Goal: Task Accomplishment & Management: Complete application form

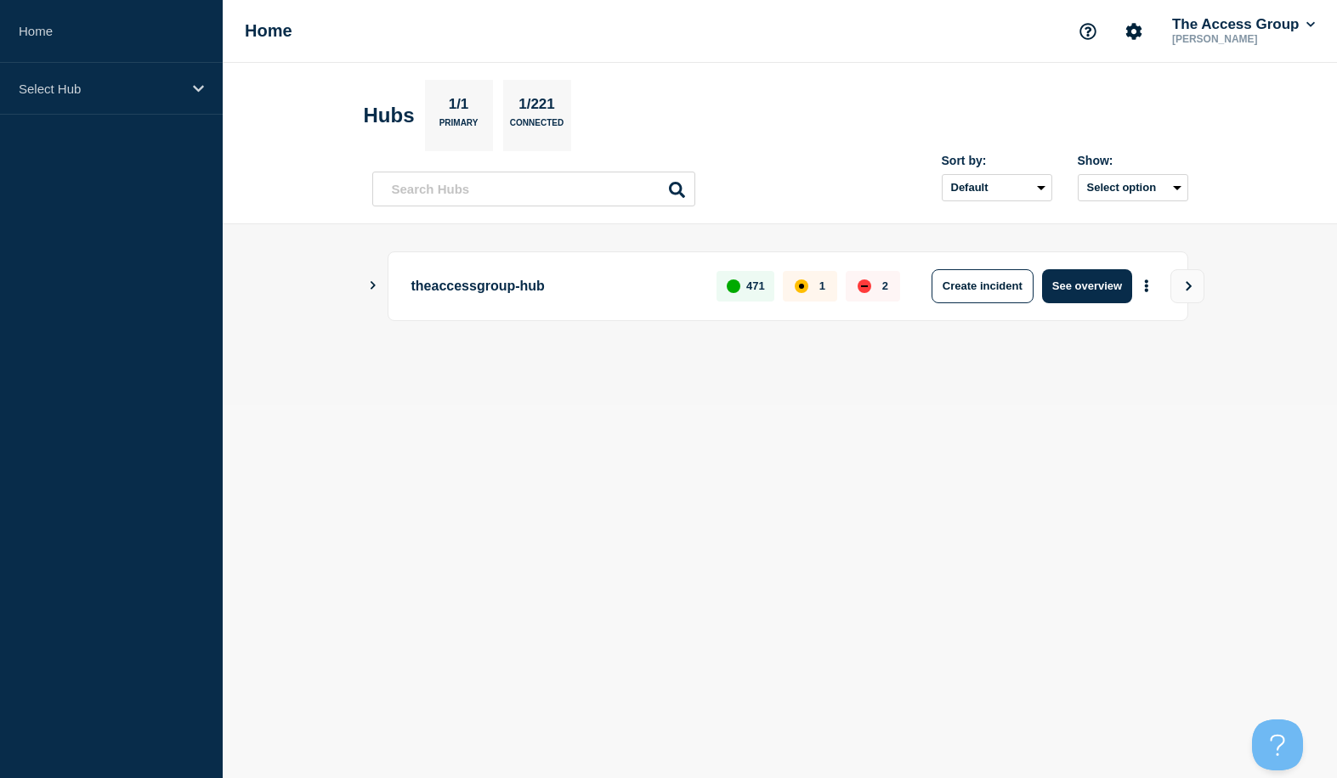
click at [368, 284] on icon "Show Connected Hubs" at bounding box center [372, 285] width 11 height 8
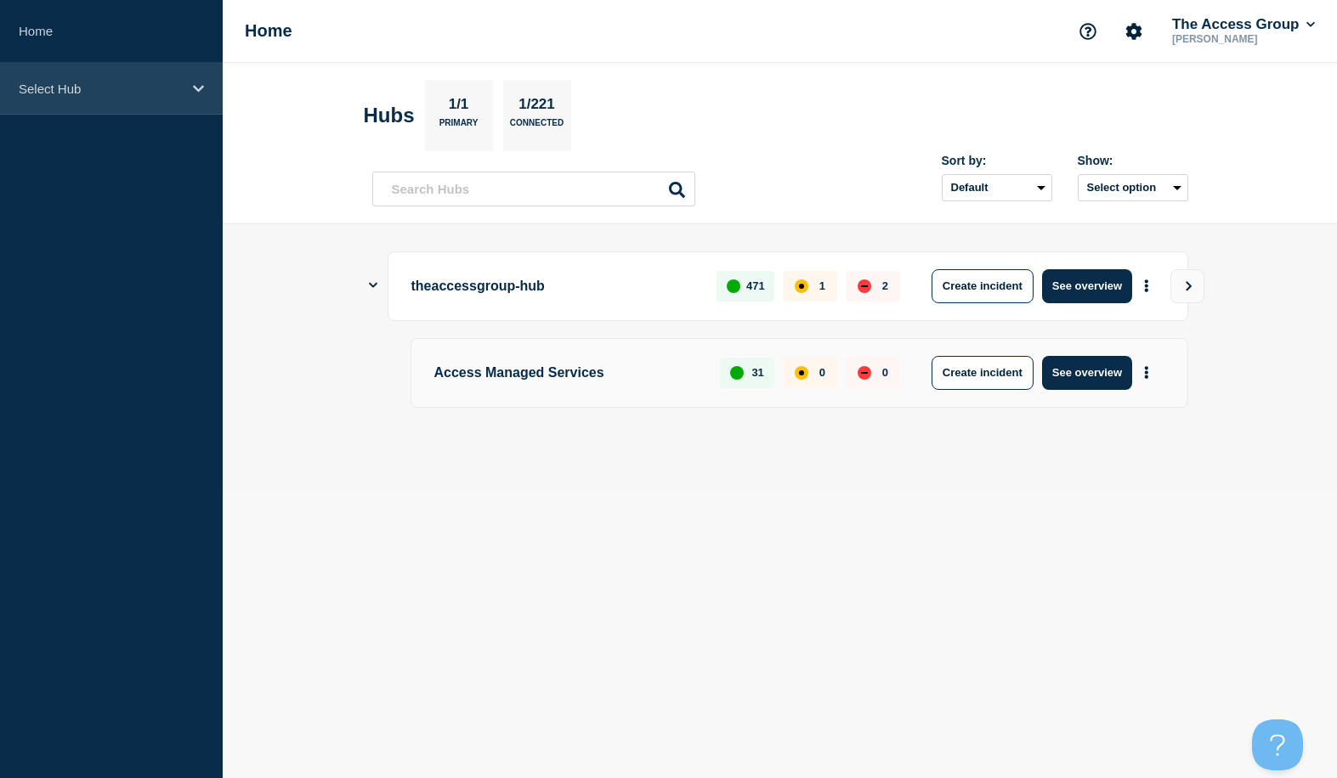
click at [124, 94] on p "Select Hub" at bounding box center [100, 89] width 163 height 14
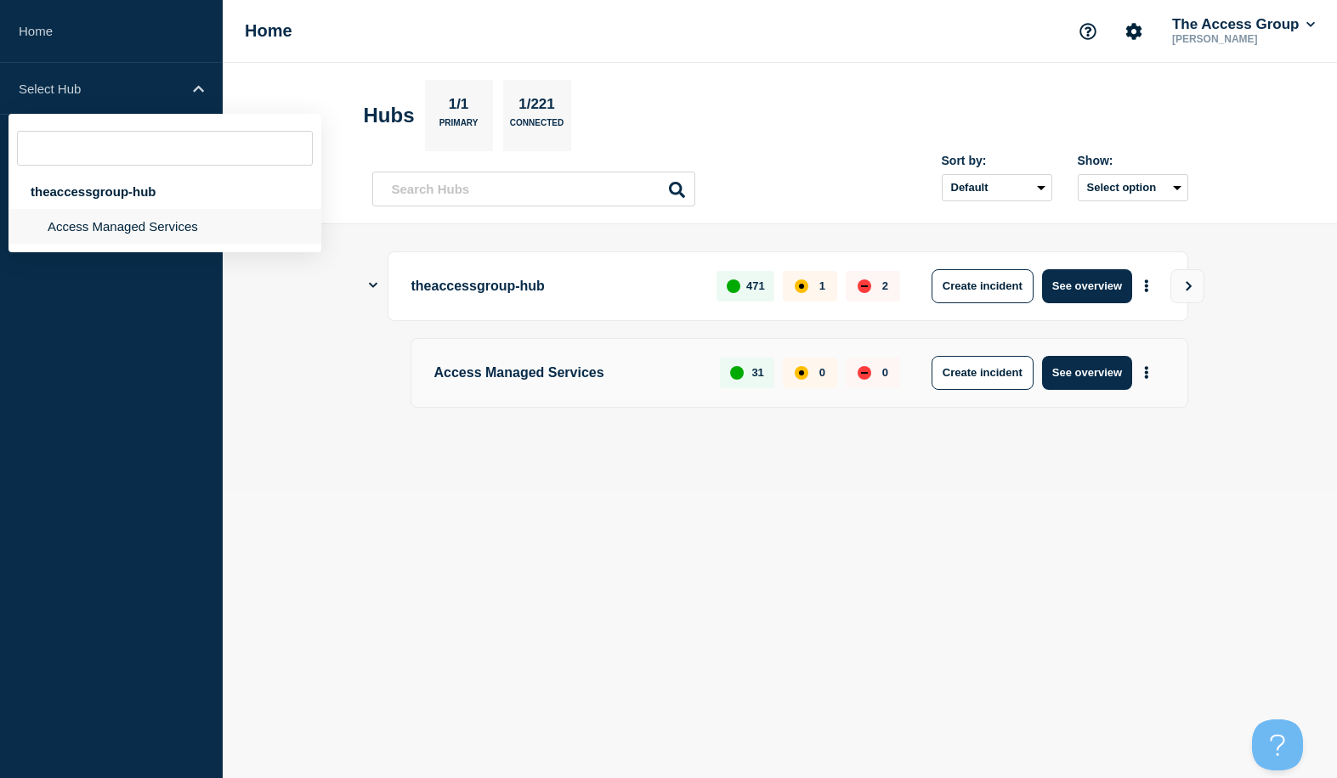
click at [110, 222] on li "Access Managed Services" at bounding box center [164, 226] width 313 height 35
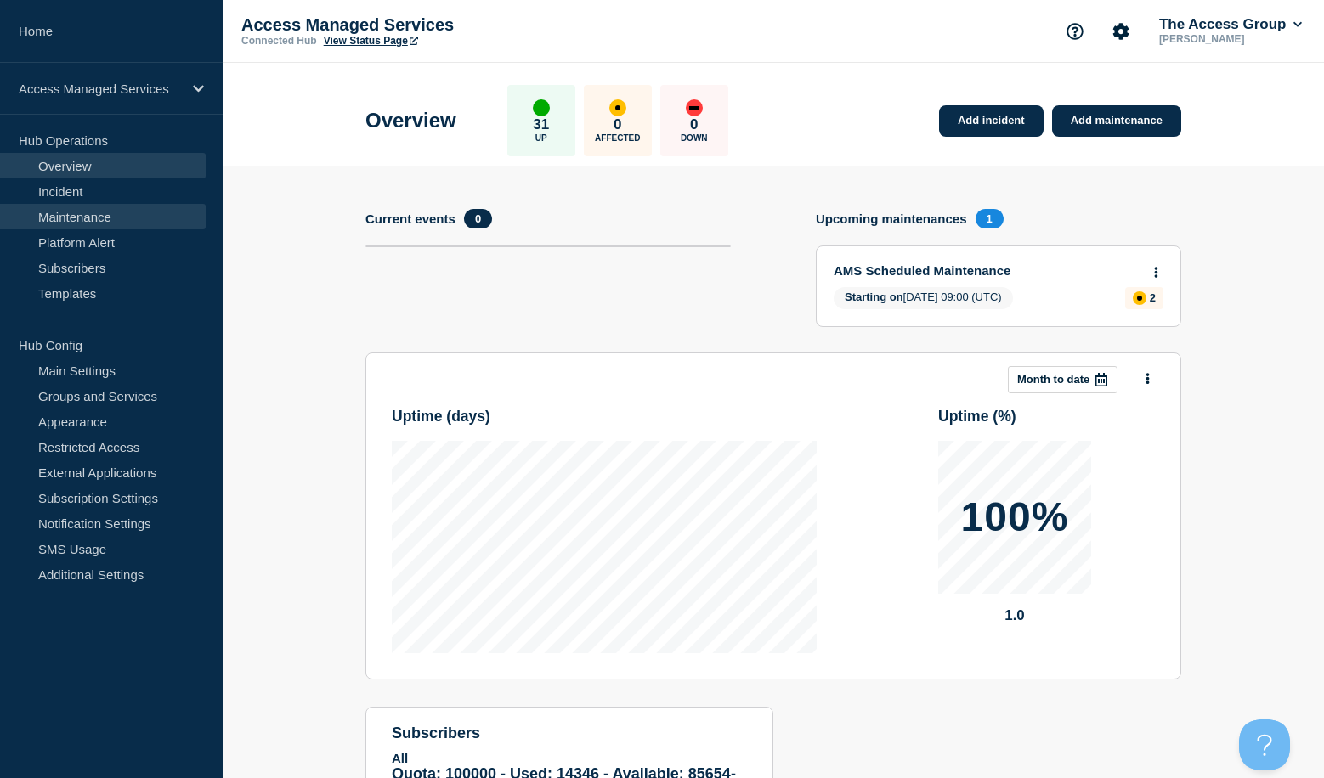
click at [92, 219] on link "Maintenance" at bounding box center [103, 216] width 206 height 25
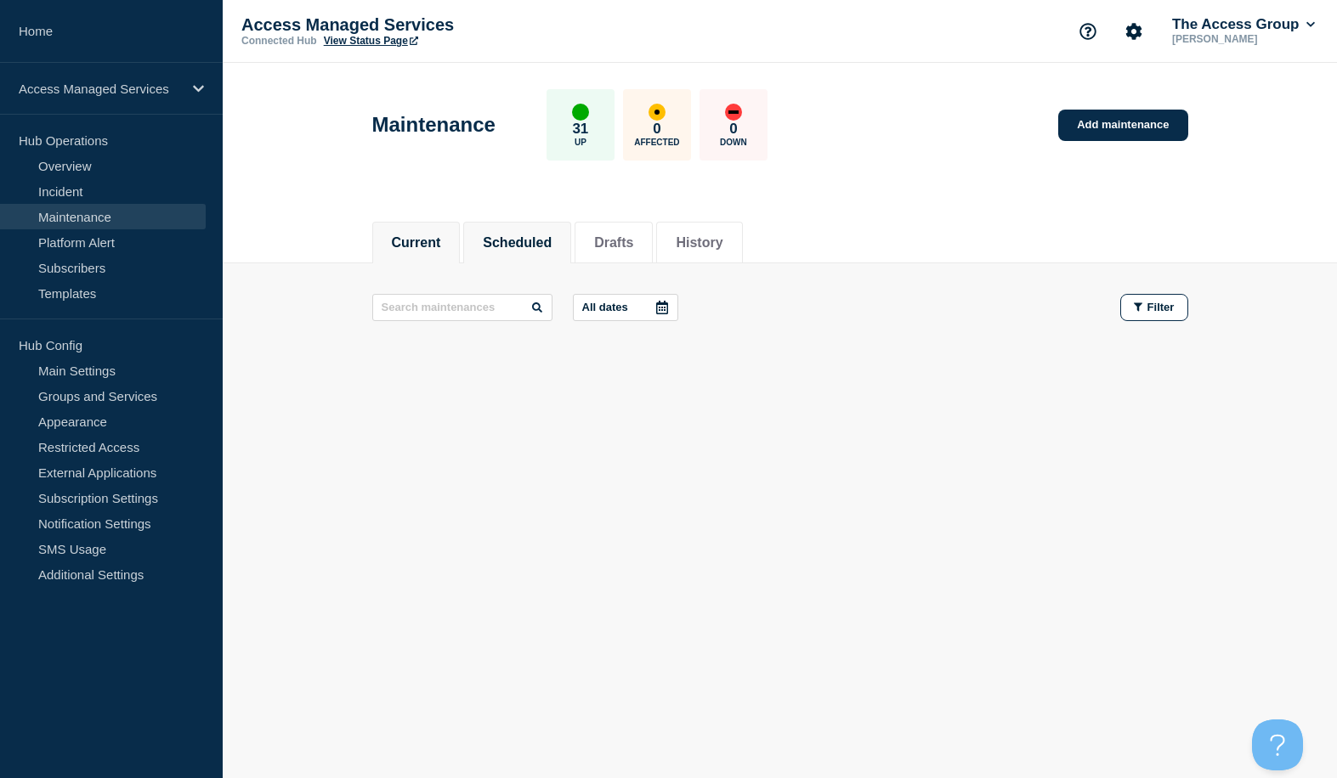
click at [542, 248] on button "Scheduled" at bounding box center [517, 242] width 69 height 15
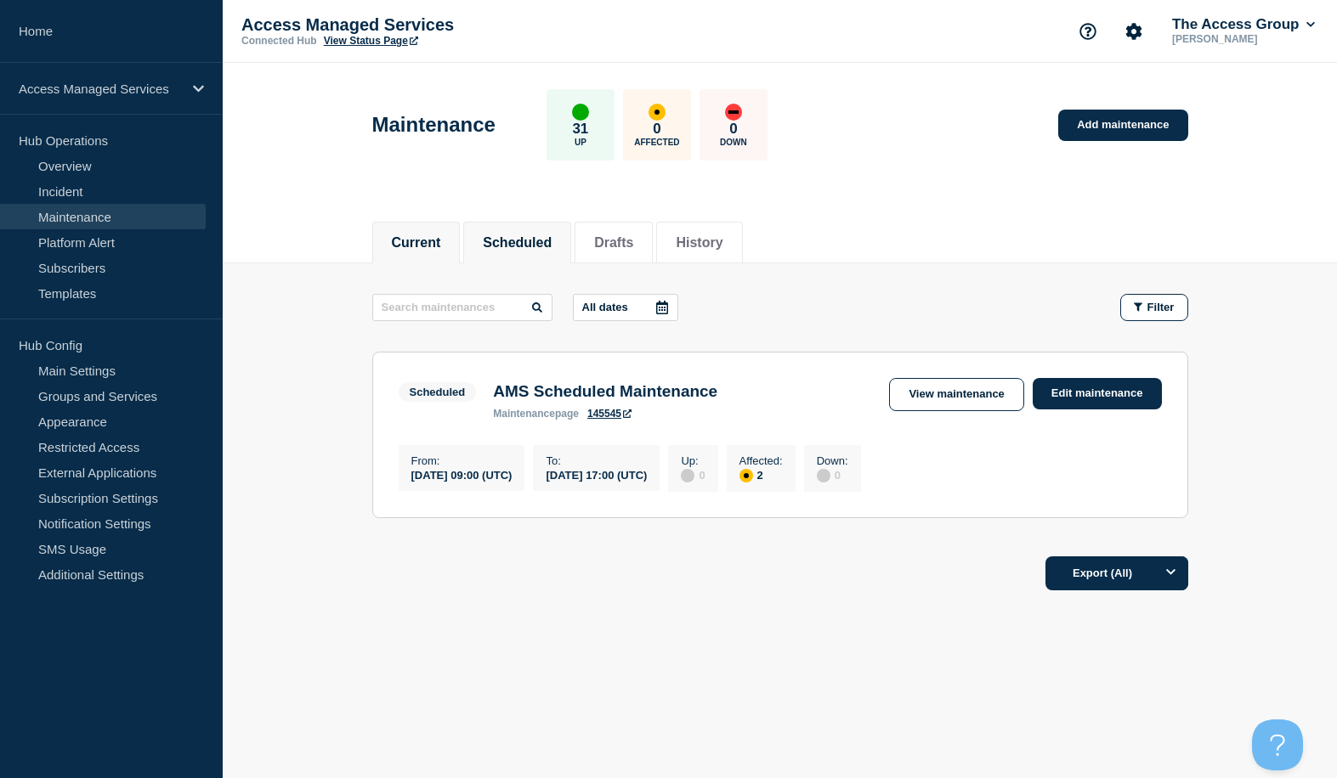
click at [416, 246] on button "Current" at bounding box center [416, 242] width 49 height 15
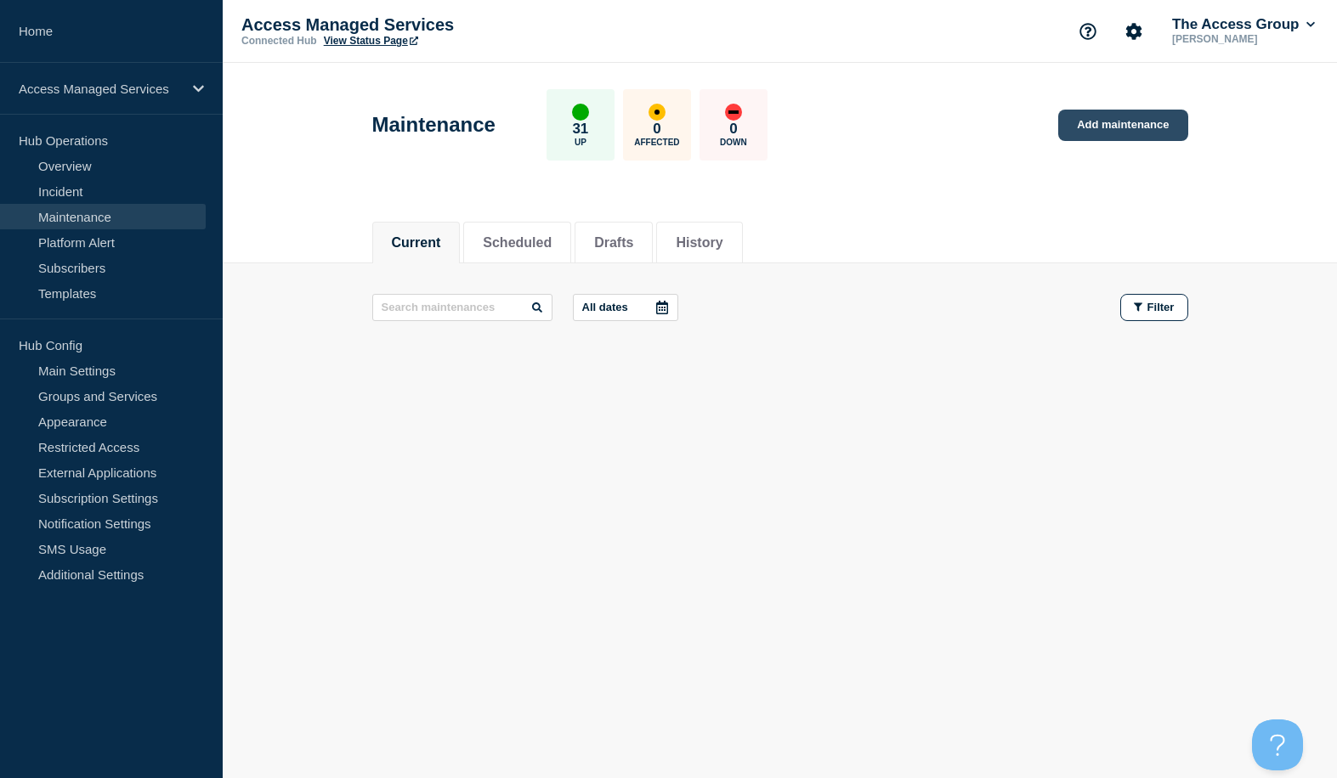
click at [1108, 127] on link "Add maintenance" at bounding box center [1122, 125] width 129 height 31
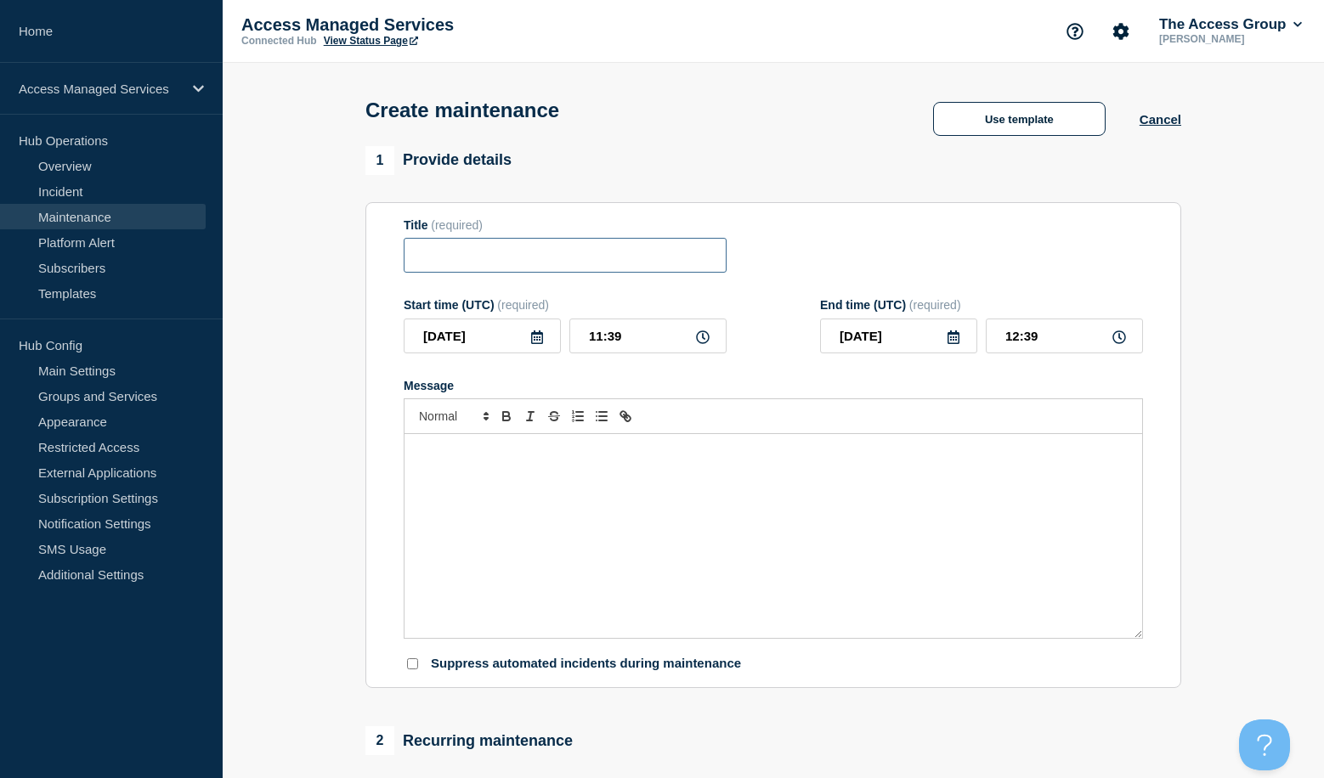
click at [535, 272] on input "Title" at bounding box center [565, 255] width 323 height 35
click at [1001, 133] on button "Use template" at bounding box center [1019, 119] width 172 height 34
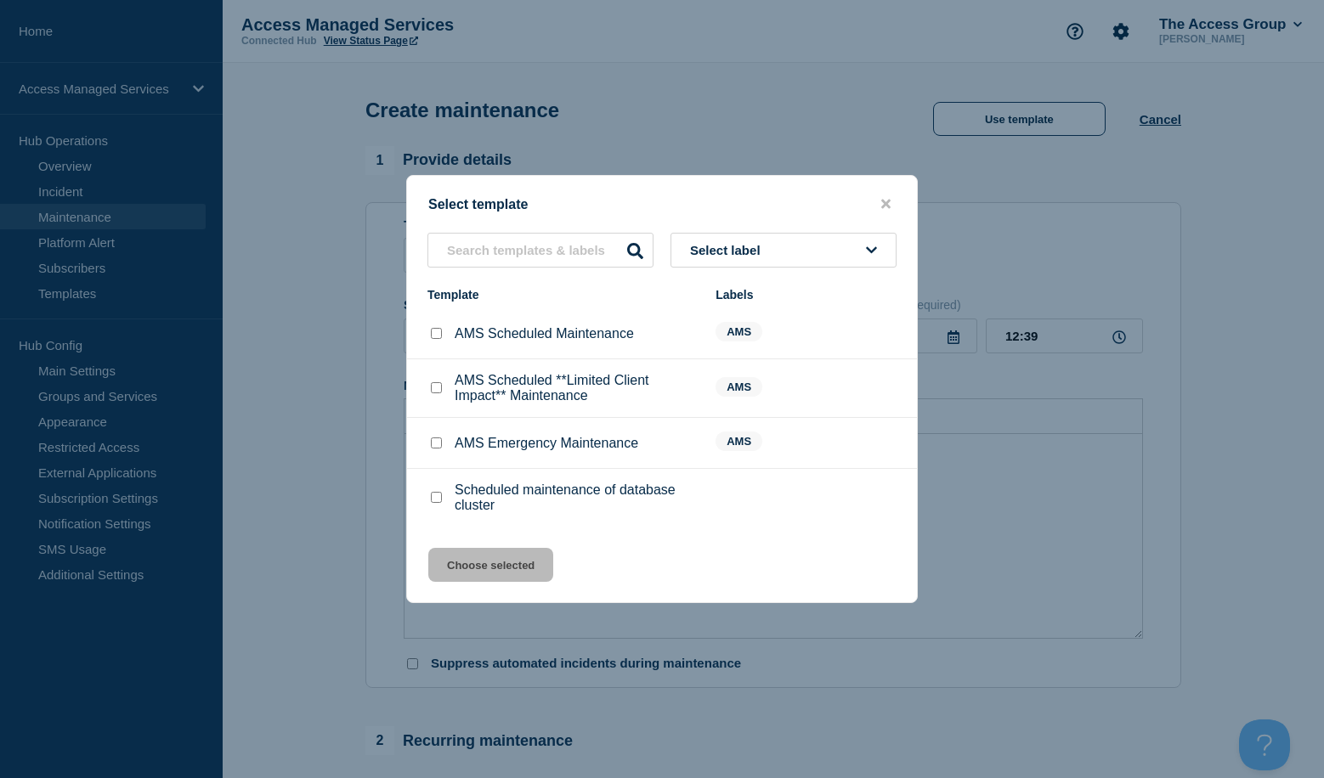
click at [437, 338] on input "AMS Scheduled Maintenance checkbox" at bounding box center [436, 333] width 11 height 11
checkbox input "true"
click at [468, 565] on button "Choose selected" at bounding box center [490, 565] width 125 height 34
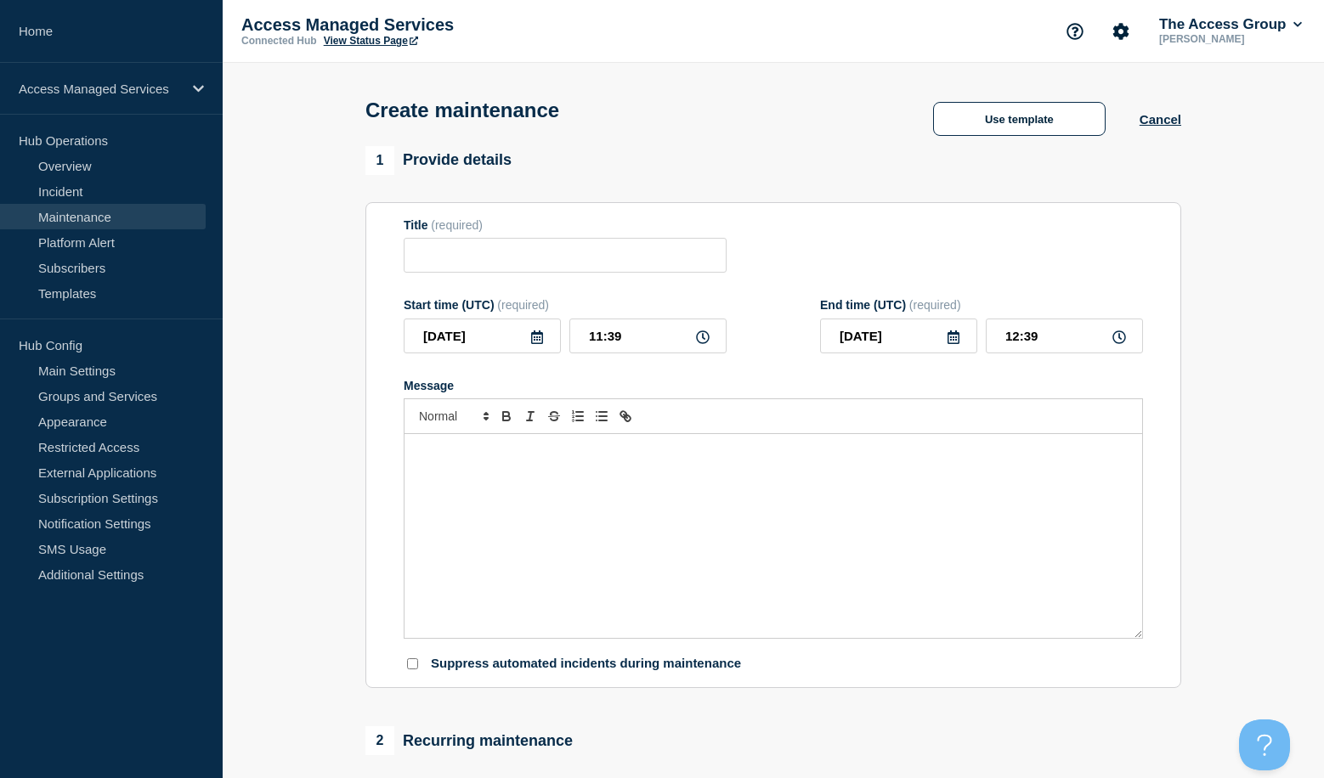
type input "AMS Scheduled Maintenance"
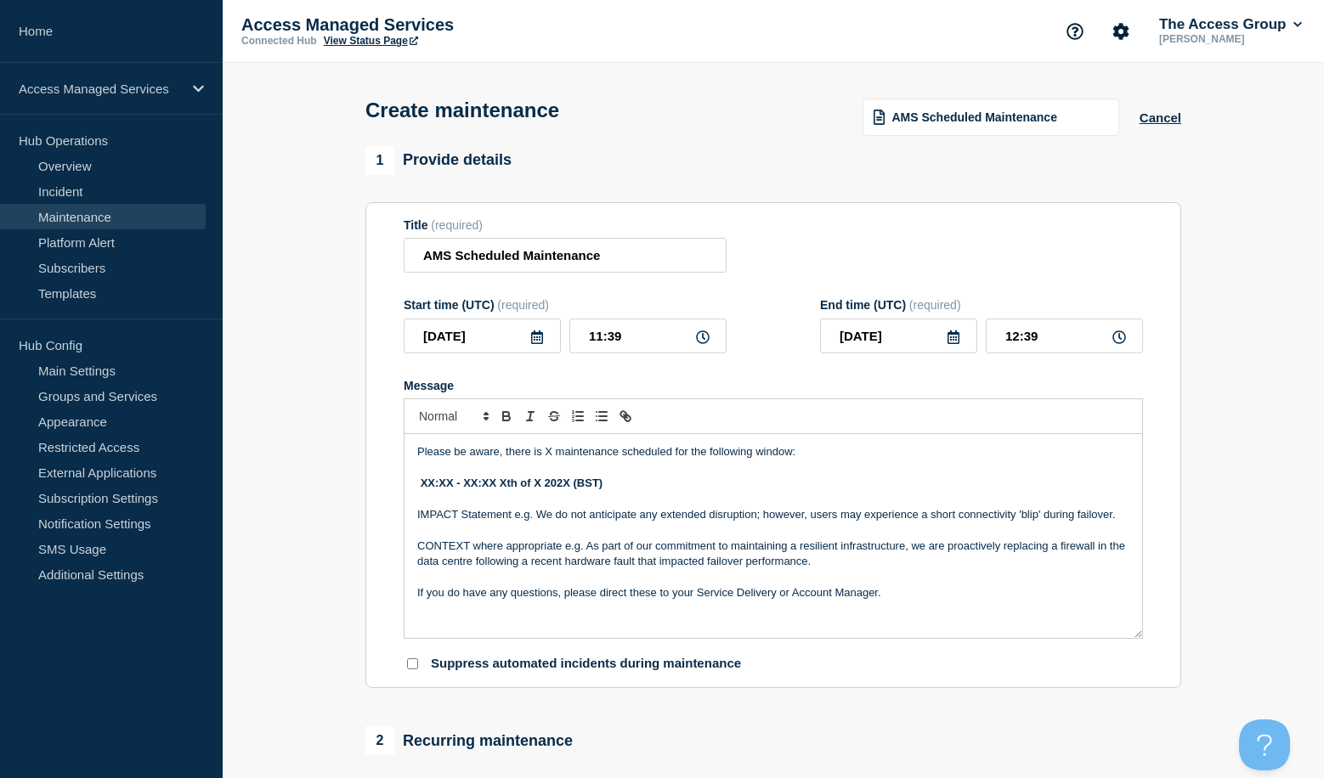
click at [792, 458] on p "Please be aware, there is X maintenance scheduled for the following window:" at bounding box center [773, 451] width 712 height 15
click at [552, 455] on p "Please be aware, there is X maintenance scheduled for the following windows:" at bounding box center [773, 451] width 712 height 15
drag, startPoint x: 597, startPoint y: 488, endPoint x: 423, endPoint y: 481, distance: 174.3
click at [423, 481] on p "XX:XX - XX:XX Xth of X 202X (BST)" at bounding box center [773, 483] width 712 height 15
copy strong "XX:XX - XX:XX Xth of X 202X (BST)"
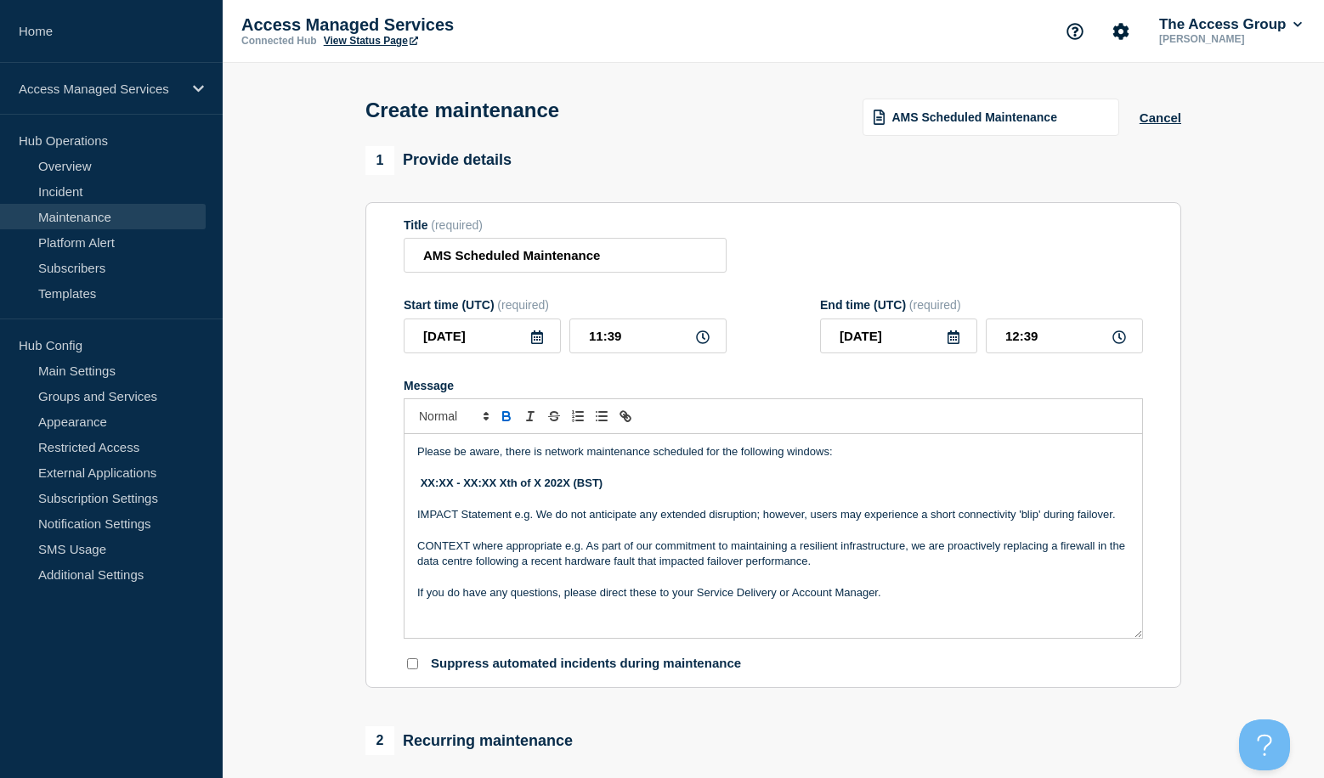
click at [637, 484] on p "XX:XX - XX:XX Xth of X 202X (BST)" at bounding box center [773, 483] width 712 height 15
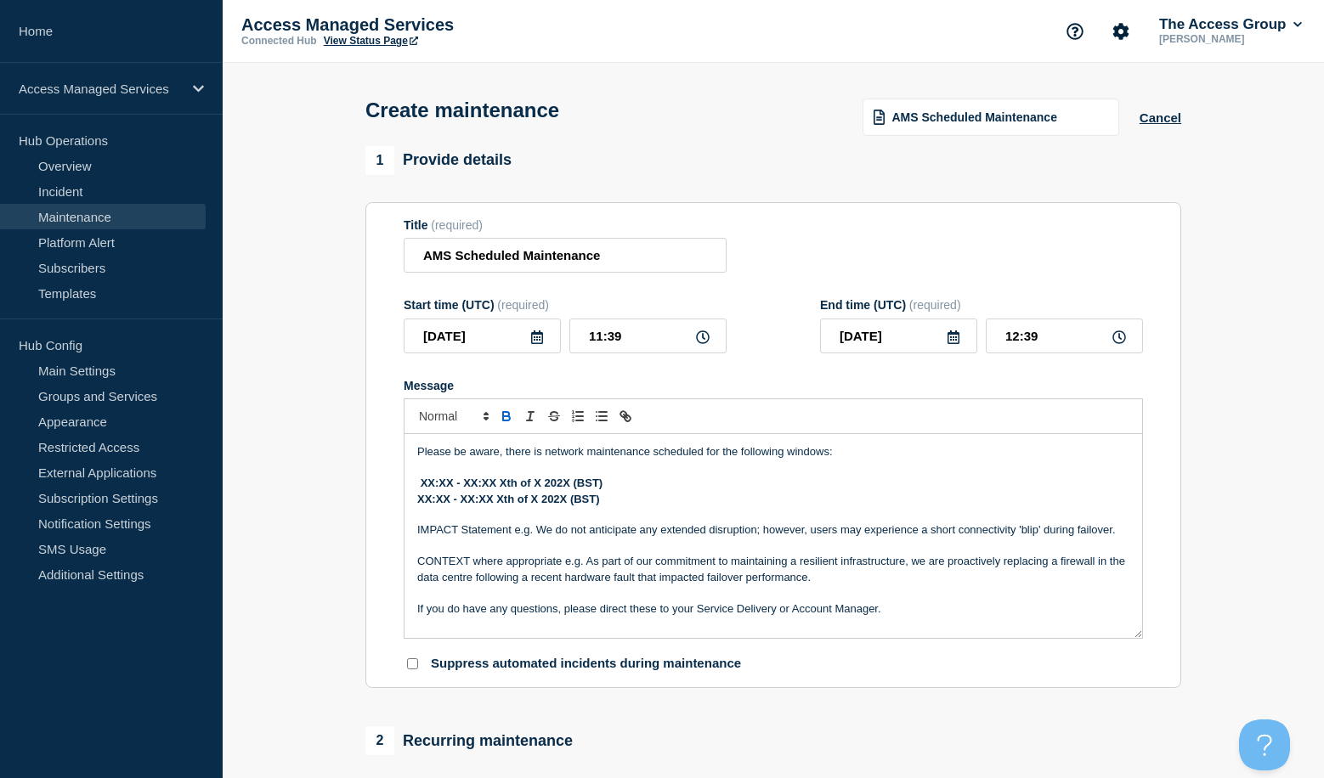
click at [415, 503] on div "Please be aware, there is network maintenance scheduled for the following windo…" at bounding box center [773, 536] width 738 height 204
drag, startPoint x: 435, startPoint y: 486, endPoint x: 425, endPoint y: 486, distance: 10.2
click at [425, 486] on strong "XX:XX - XX:XX Xth of X 202X (BST)" at bounding box center [512, 483] width 183 height 13
drag, startPoint x: 453, startPoint y: 486, endPoint x: 439, endPoint y: 486, distance: 13.6
click at [439, 486] on strong "01:XX - XX:XX Xth of X 202X (BST)" at bounding box center [511, 483] width 180 height 13
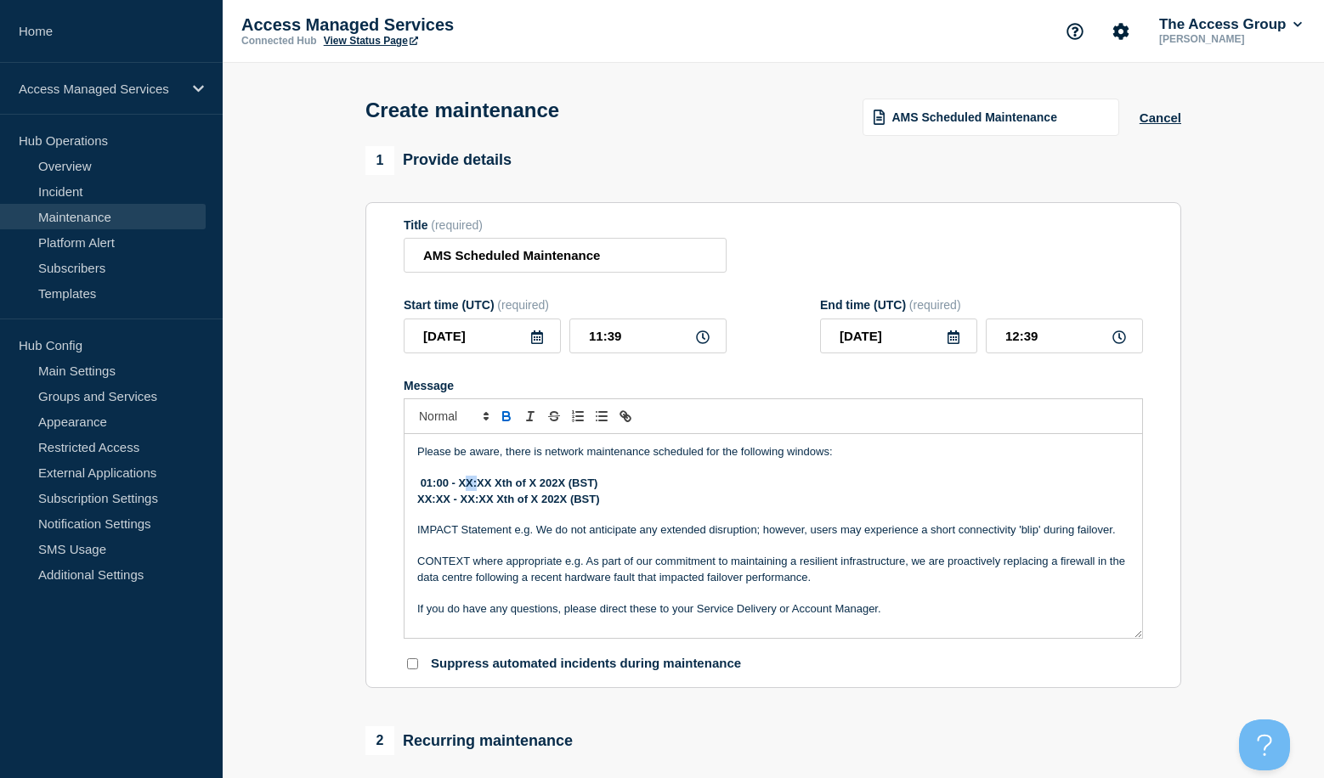
drag, startPoint x: 474, startPoint y: 485, endPoint x: 461, endPoint y: 486, distance: 13.6
click at [461, 486] on strong "01:00 - XX:XX Xth of X 202X (BST)" at bounding box center [510, 483] width 178 height 13
drag, startPoint x: 489, startPoint y: 487, endPoint x: 479, endPoint y: 487, distance: 10.2
click at [479, 487] on strong "01:00 - 05:XX Xth of X 202X (BST)" at bounding box center [508, 483] width 175 height 13
click at [495, 487] on strong "01:00 - 05:00 Xth of X 202X (BST)" at bounding box center [507, 483] width 172 height 13
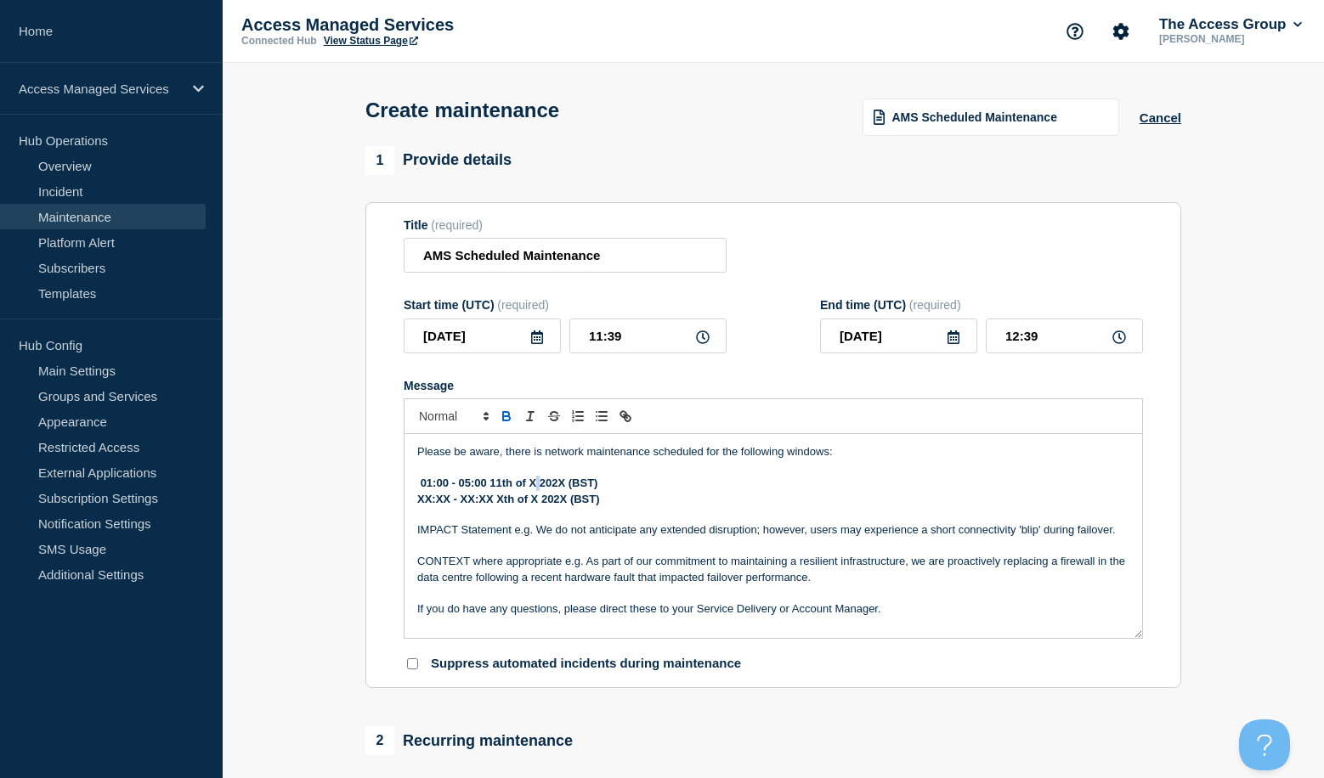
click at [531, 487] on strong "01:00 - 05:00 11th of X 202X (BST)" at bounding box center [510, 483] width 178 height 13
click at [588, 487] on strong "01:00 - 05:00 [DATE] 202X (BST)" at bounding box center [504, 483] width 167 height 13
drag, startPoint x: 656, startPoint y: 488, endPoint x: 425, endPoint y: 483, distance: 231.1
click at [425, 483] on p "01:00 - 05:00 [DATE] (BST)" at bounding box center [773, 483] width 712 height 15
copy strong "01:00 - 05:00 [DATE] (BST)"
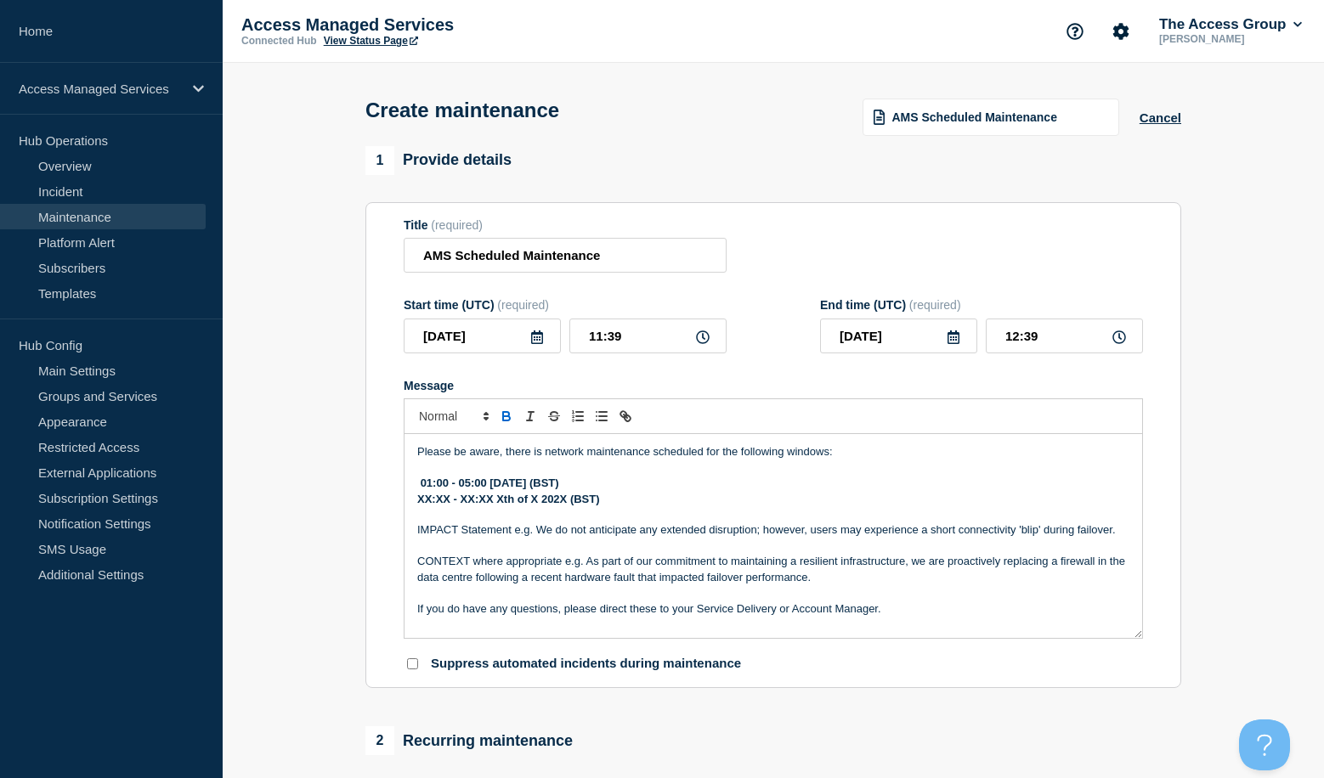
drag, startPoint x: 563, startPoint y: 499, endPoint x: 421, endPoint y: 502, distance: 141.9
click at [421, 502] on p "XX:XX - XX:XX Xth of X 202X (BST)" at bounding box center [773, 499] width 712 height 15
click at [422, 502] on strong "01:00 - 05:00 [DATE] (BST)" at bounding box center [486, 499] width 138 height 13
click at [499, 505] on strong "01:00 - 05:00 [DATE] (BST)" at bounding box center [486, 499] width 138 height 13
click at [495, 482] on strong "01:00 - 05:00 [DATE] (BST)" at bounding box center [490, 483] width 138 height 13
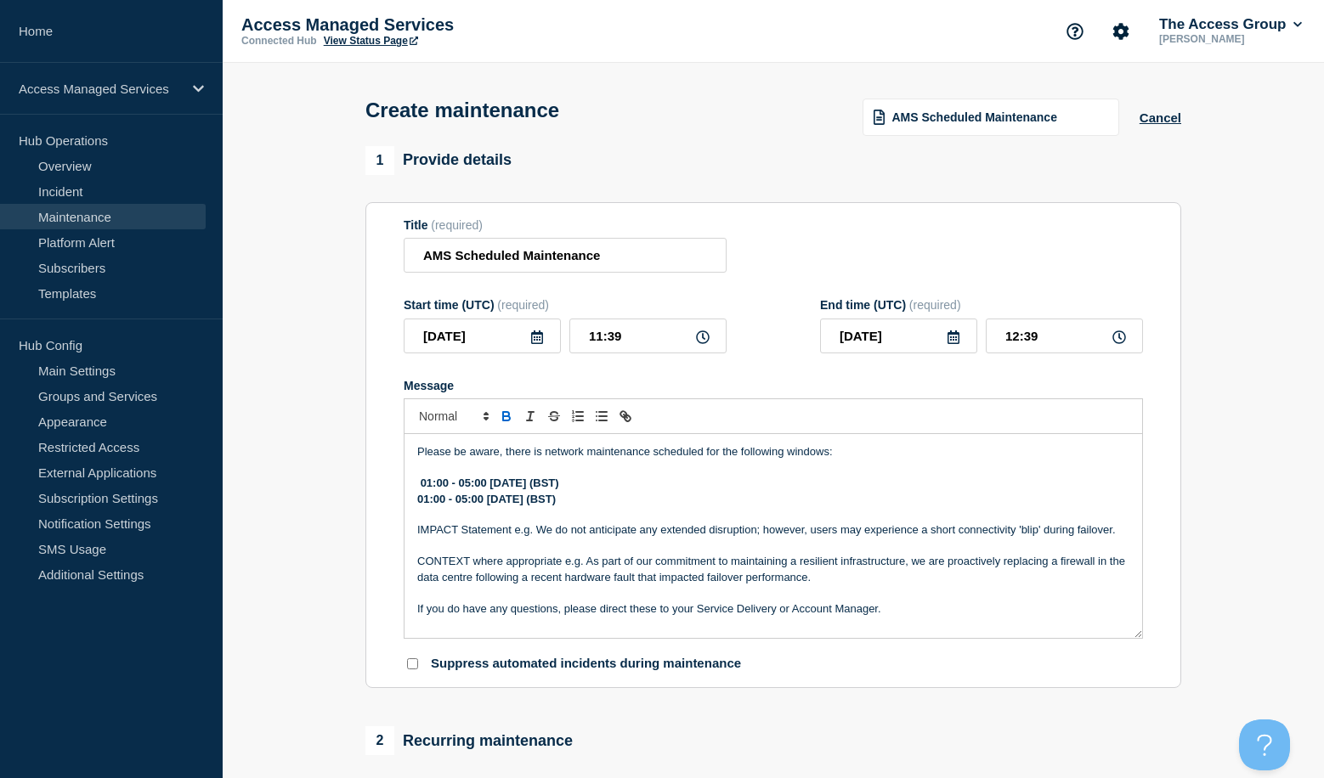
click at [495, 502] on strong "01:00 - 05:00 [DATE] (BST)" at bounding box center [486, 499] width 138 height 13
drag, startPoint x: 536, startPoint y: 532, endPoint x: 417, endPoint y: 532, distance: 119.0
click at [417, 532] on p "IMPACT Statement e.g. We do not anticipate any extended disruption; however, us…" at bounding box center [773, 530] width 712 height 15
click at [897, 534] on p "We do not anticipate any extended disruption; however, users may experience a s…" at bounding box center [773, 530] width 712 height 15
drag, startPoint x: 1000, startPoint y: 532, endPoint x: 721, endPoint y: 534, distance: 279.5
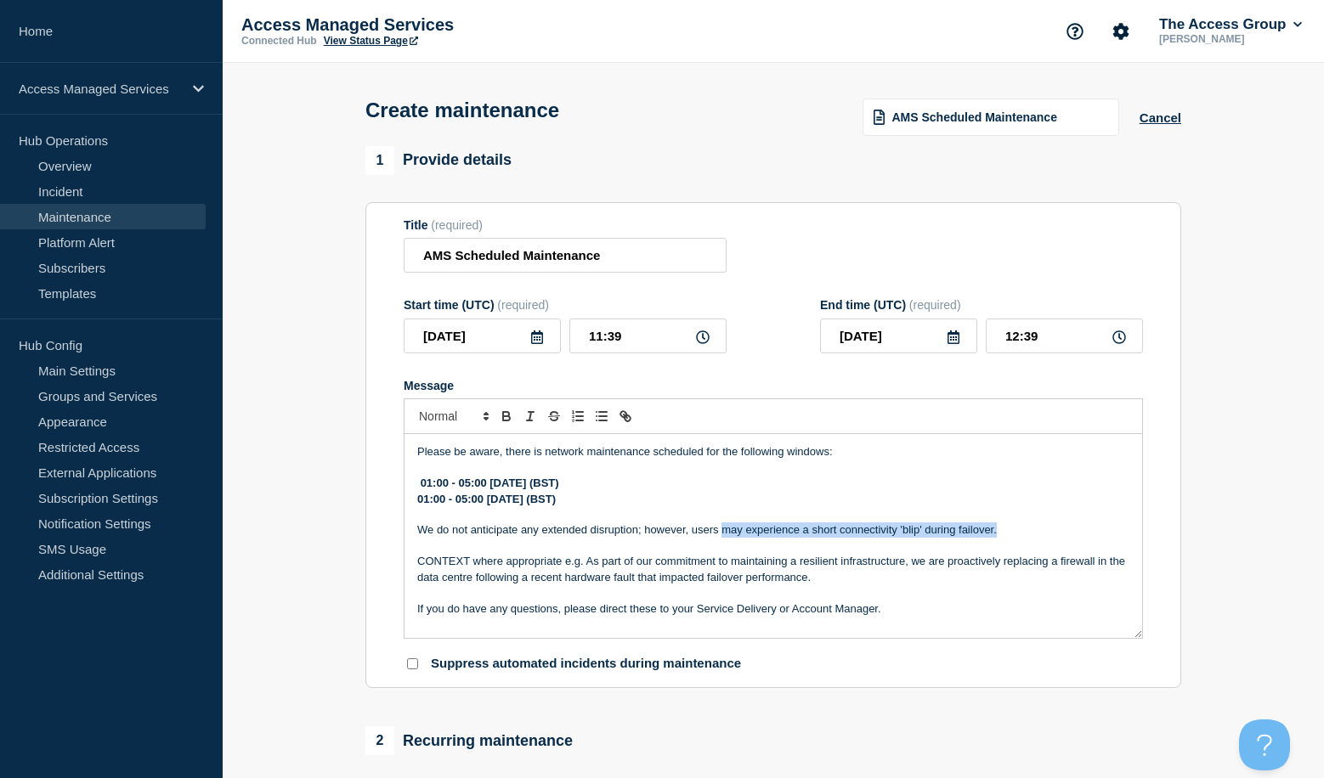
click at [721, 534] on p "We do not anticipate any extended disruption; however, users may experience a s…" at bounding box center [773, 530] width 712 height 15
click at [807, 534] on p "We do not anticipate any extended disruption; however, users could experience a…" at bounding box center [773, 530] width 712 height 15
click at [879, 537] on p "We do not anticipate any extended disruption; however, users could experience o…" at bounding box center [773, 530] width 712 height 15
click at [951, 527] on p "We do not anticipate any extended disruption; however, users could experience o…" at bounding box center [773, 530] width 712 height 15
click at [963, 534] on p "We do not anticipate any extended disruption; however, users could experience o…" at bounding box center [773, 530] width 712 height 15
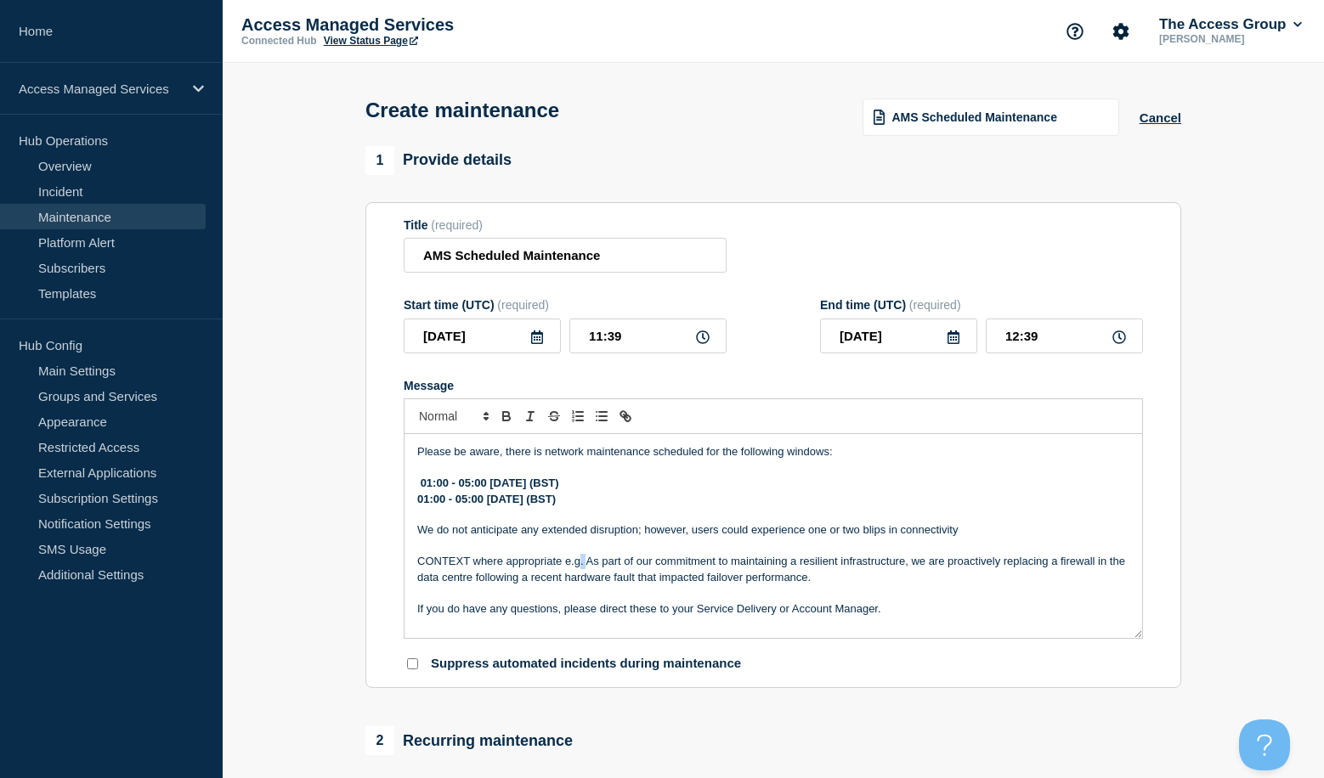
click at [580, 567] on p "CONTEXT where appropriate e.g. As part of our commitment to maintaining a resil…" at bounding box center [773, 569] width 712 height 31
click at [674, 583] on p "CONTEXT where appropriate e.g. As part of our commitment to maintaining a resil…" at bounding box center [773, 569] width 712 height 31
click at [623, 564] on p "CONTEXT where appropriate e.g. As part of our commitment to maintaining a resil…" at bounding box center [773, 569] width 712 height 31
click at [587, 564] on p "CONTEXT where appropriate e.g. As part of our commitment to maintaining a resil…" at bounding box center [773, 569] width 712 height 31
drag, startPoint x: 594, startPoint y: 544, endPoint x: 805, endPoint y: 574, distance: 213.8
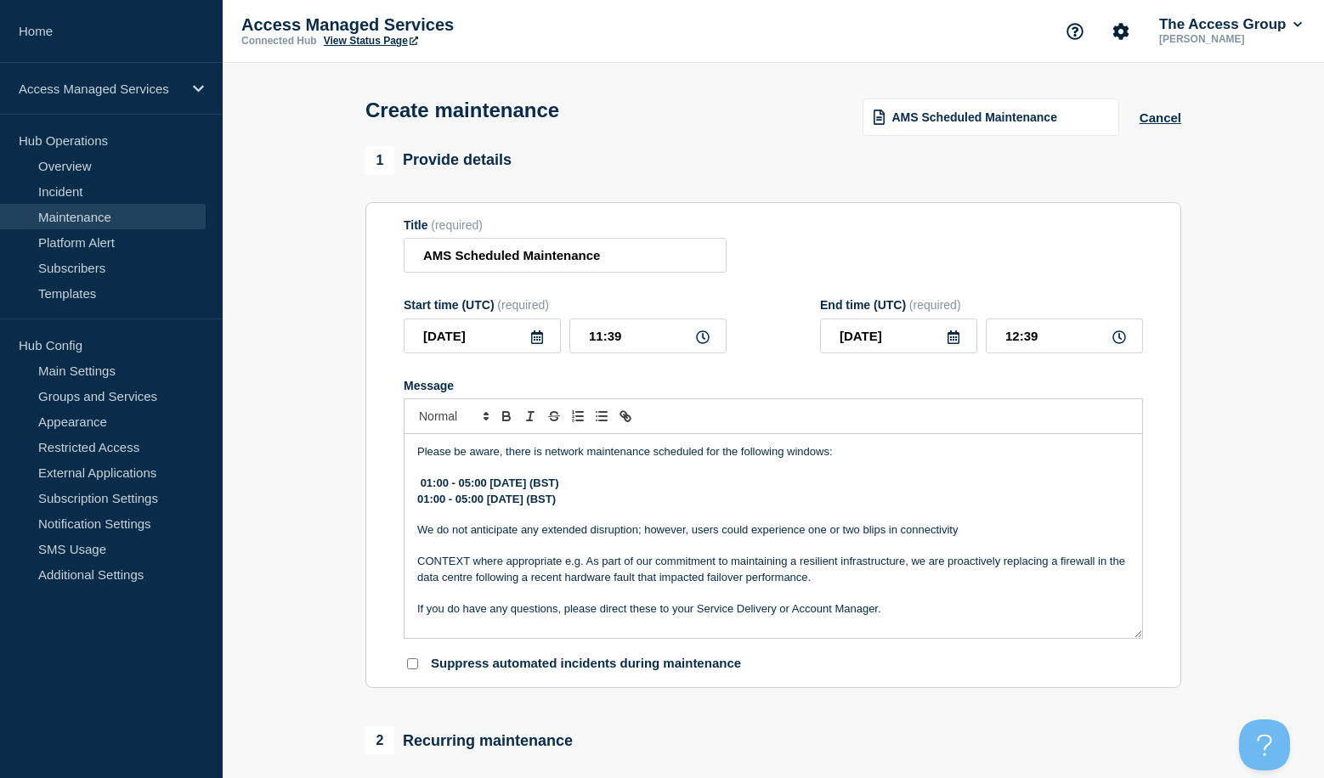
click at [594, 545] on p "Message" at bounding box center [773, 546] width 712 height 15
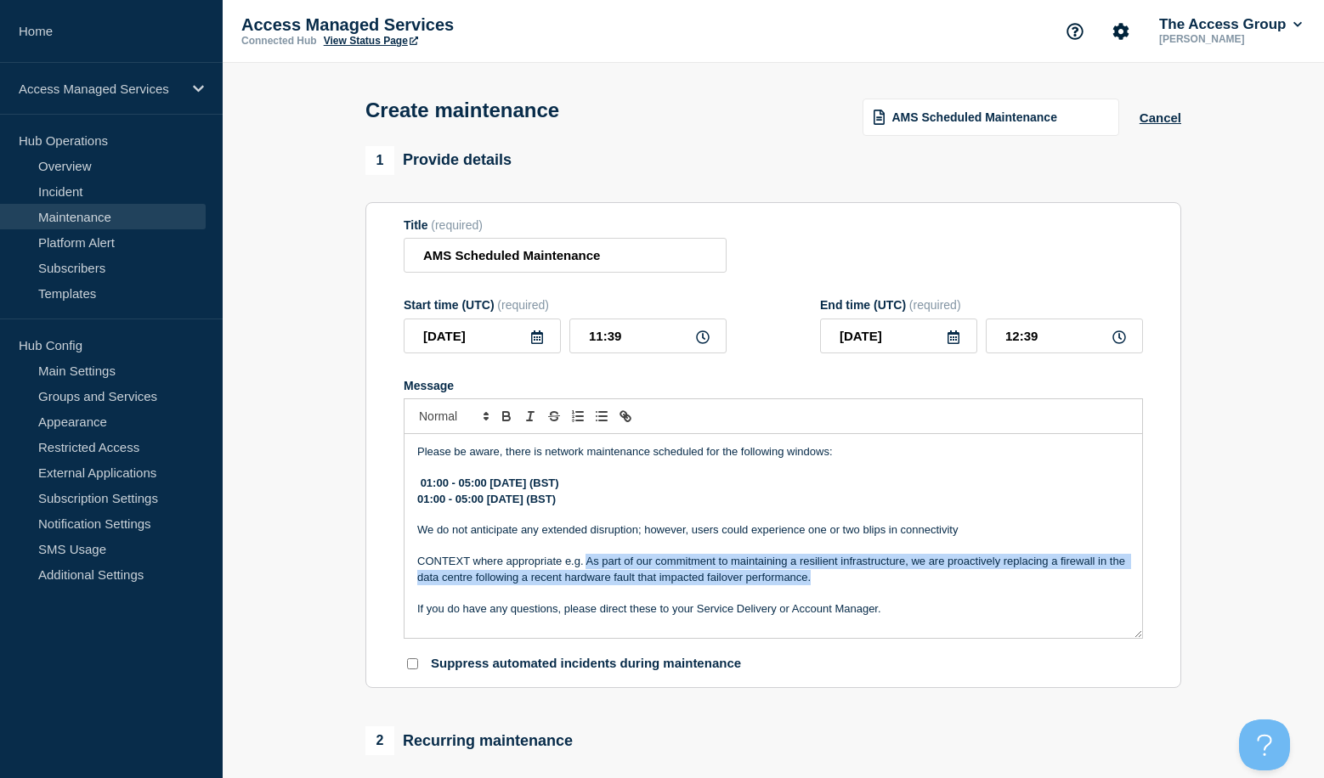
drag, startPoint x: 832, startPoint y: 585, endPoint x: 587, endPoint y: 563, distance: 245.7
click at [587, 563] on p "CONTEXT where appropriate e.g. As part of our commitment to maintaining a resil…" at bounding box center [773, 569] width 712 height 31
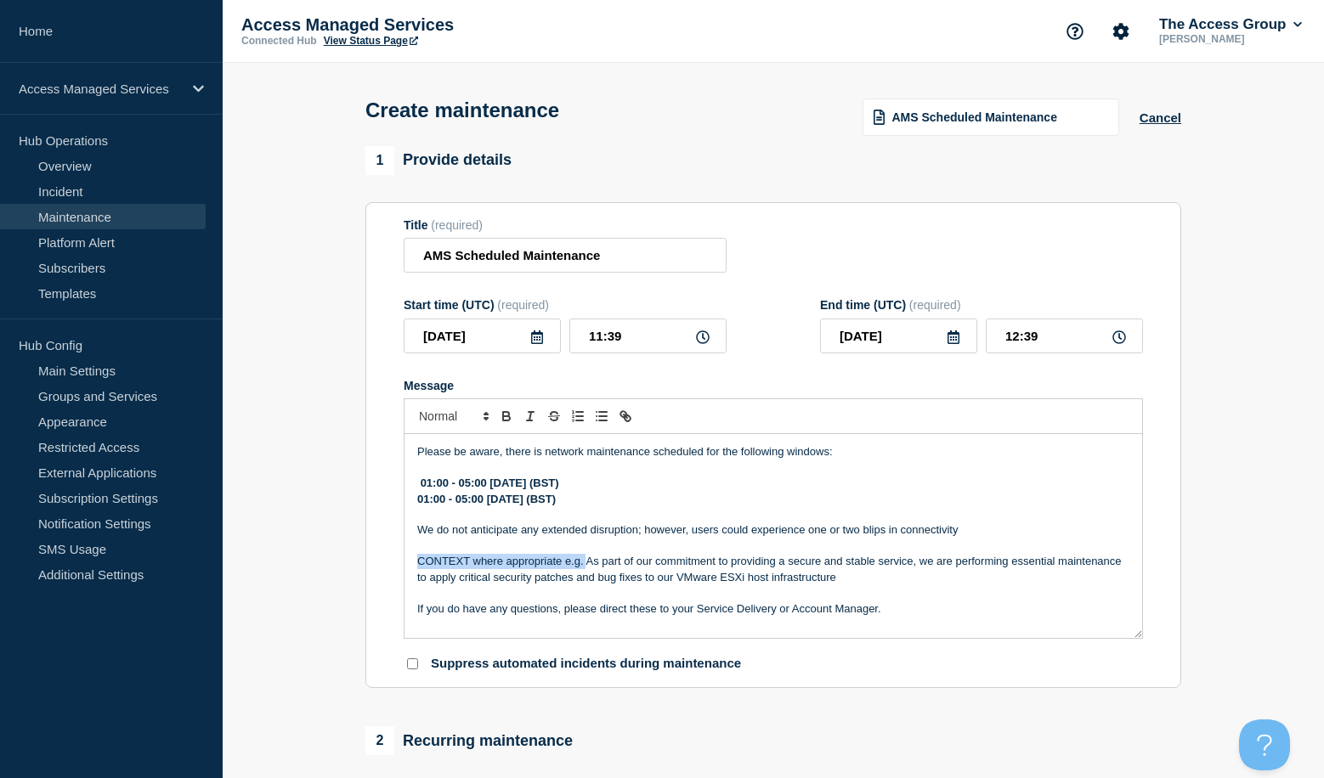
drag, startPoint x: 585, startPoint y: 568, endPoint x: 405, endPoint y: 568, distance: 180.1
click at [405, 568] on div "Please be aware, there is network maintenance scheduled for the following windo…" at bounding box center [773, 536] width 738 height 204
click at [1014, 568] on p "As part of our commitment to providing a secure and stable service, we are perf…" at bounding box center [773, 569] width 712 height 31
drag, startPoint x: 545, startPoint y: 579, endPoint x: 476, endPoint y: 579, distance: 68.8
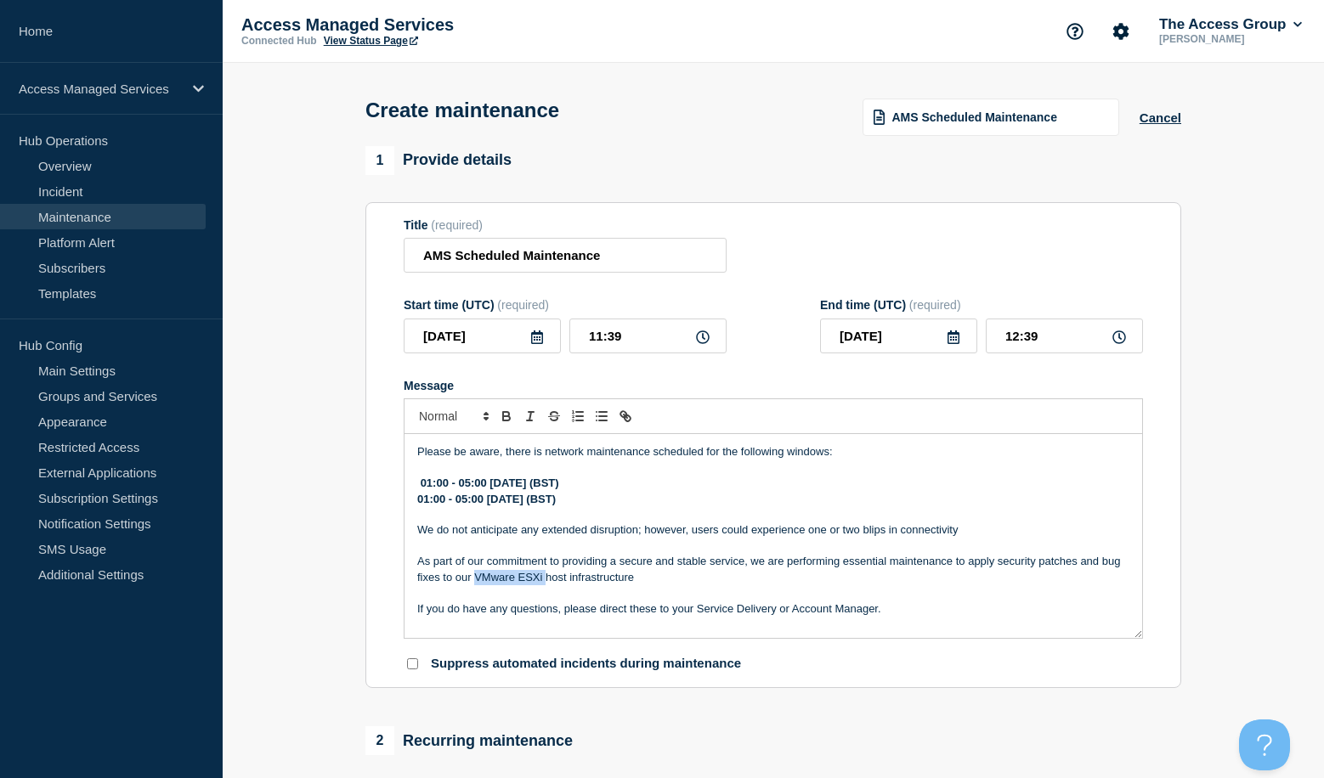
click at [476, 579] on p "As part of our commitment to providing a secure and stable service, we are perf…" at bounding box center [773, 569] width 712 height 31
click at [487, 580] on p "As part of our commitment to providing a secure and stable service, we are perf…" at bounding box center [773, 569] width 712 height 31
click at [487, 579] on p "As part of our commitment to providing a secure and stable service, we are perf…" at bounding box center [773, 569] width 712 height 31
click at [495, 579] on p "As part of our commitment to providing a secure and stable service, we are perf…" at bounding box center [773, 569] width 712 height 31
click at [492, 585] on p "As part of our commitment to providing a secure and stable service, we are perf…" at bounding box center [773, 569] width 712 height 31
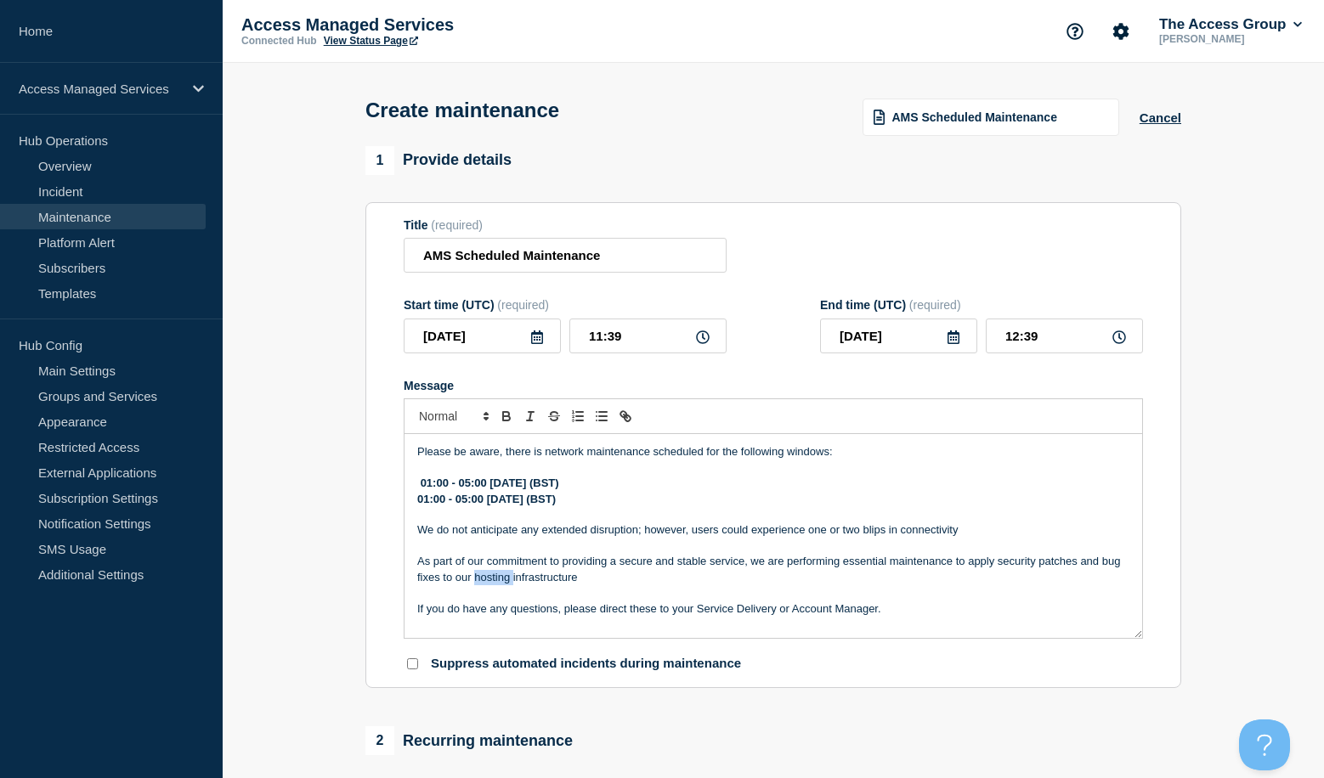
click at [492, 585] on p "As part of our commitment to providing a secure and stable service, we are perf…" at bounding box center [773, 569] width 712 height 31
click at [558, 585] on p "As part of our commitment to providing a secure and stable service, we are perf…" at bounding box center [773, 569] width 712 height 31
click at [557, 455] on p "Please be aware, there is network maintenance scheduled for the following windo…" at bounding box center [773, 451] width 712 height 15
click at [719, 534] on p "We do not anticipate any extended disruption; however, users could experience o…" at bounding box center [773, 530] width 712 height 15
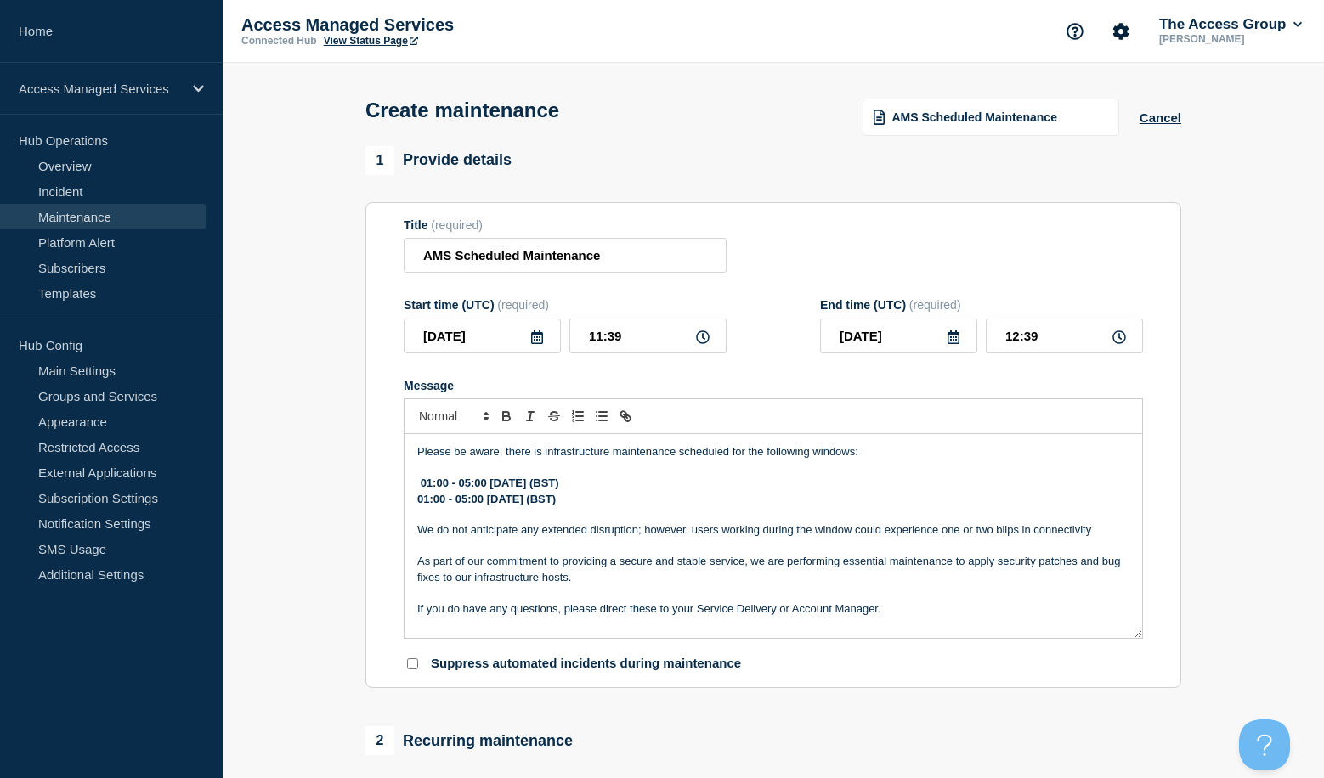
click at [1094, 530] on p "We do not anticipate any extended disruption; however, users working during the…" at bounding box center [773, 530] width 712 height 15
click at [1032, 534] on p "We do not anticipate any extended disruption; however, users working during the…" at bounding box center [773, 530] width 712 height 15
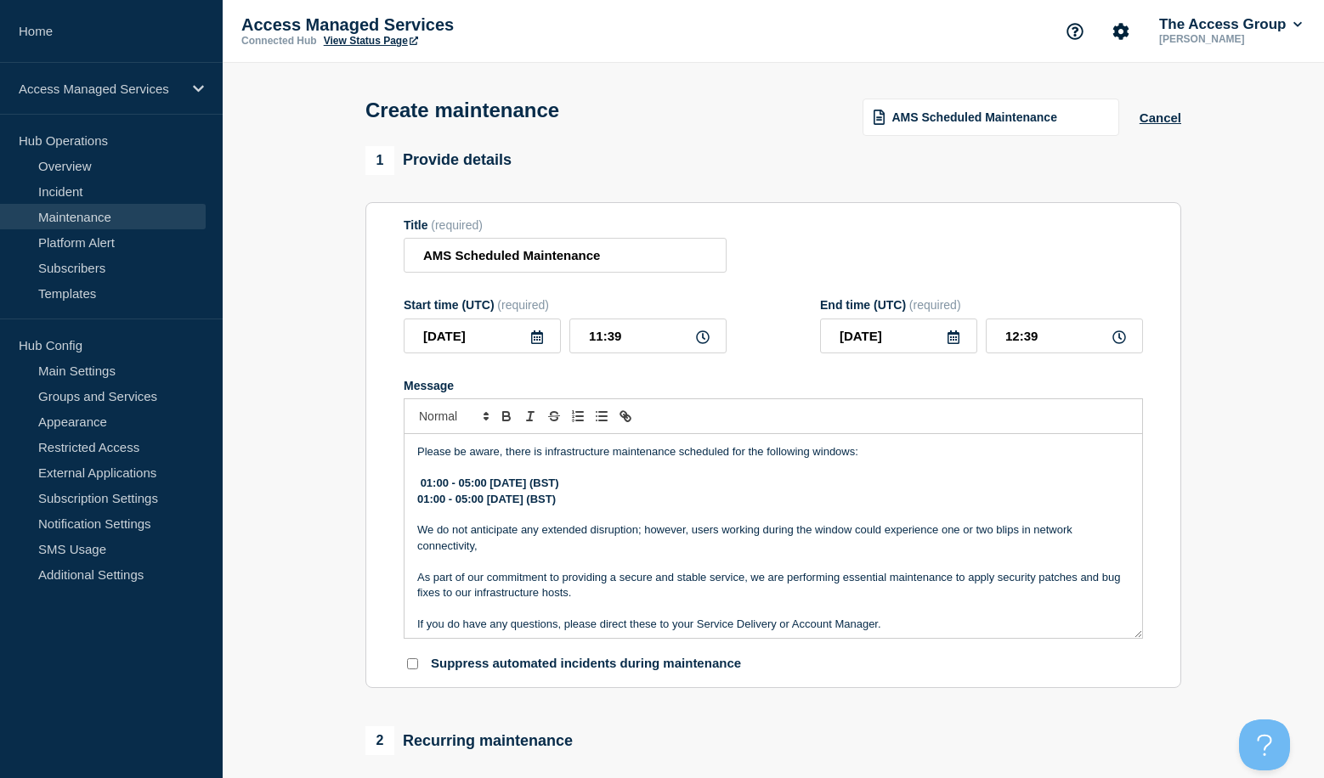
click at [533, 550] on p "We do not anticipate any extended disruption; however, users working during the…" at bounding box center [773, 538] width 712 height 31
click at [529, 552] on p "We do not anticipate any extended disruption; however, users working during the…" at bounding box center [773, 538] width 712 height 31
click at [528, 551] on p "We do not anticipate any extended disruption; however, users working during the…" at bounding box center [773, 538] width 712 height 31
click at [693, 562] on p "Message" at bounding box center [773, 561] width 712 height 15
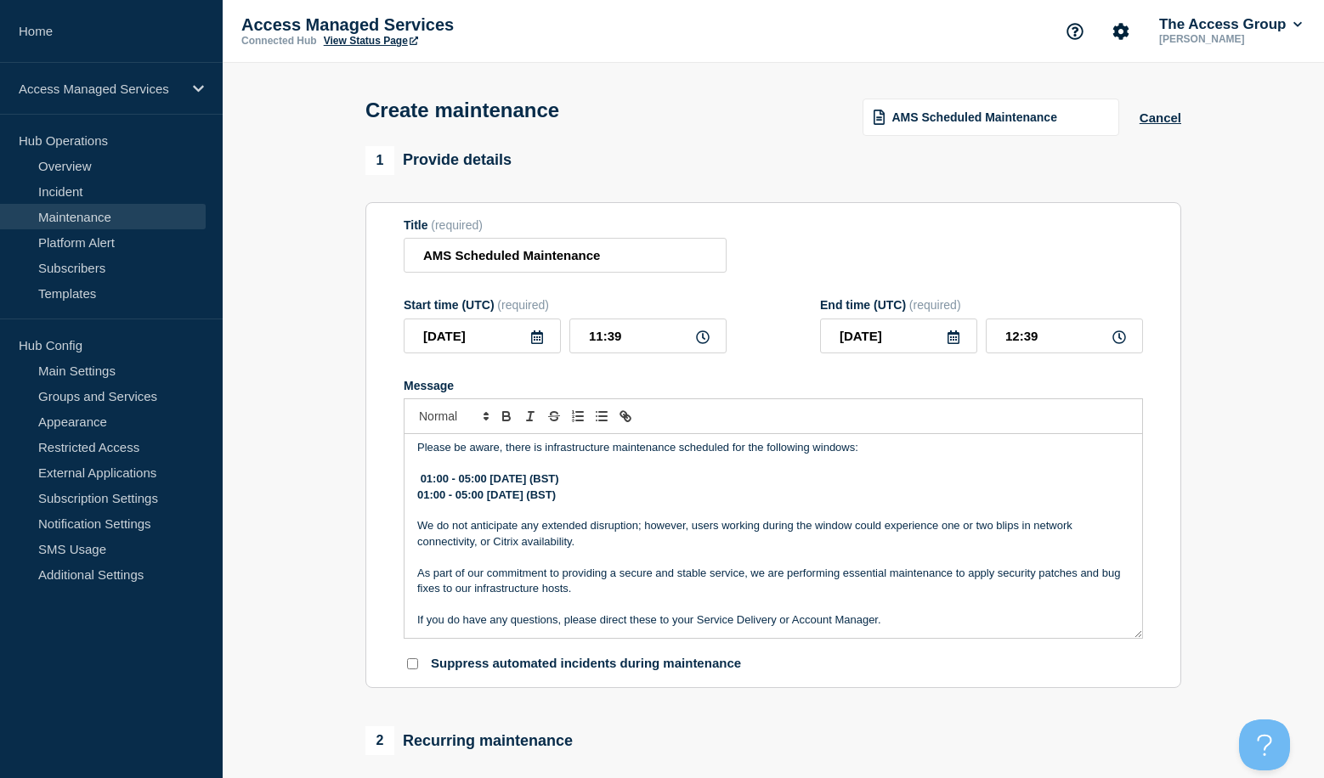
click at [494, 595] on p "As part of our commitment to providing a secure and stable service, we are perf…" at bounding box center [773, 581] width 712 height 31
drag, startPoint x: 628, startPoint y: 591, endPoint x: 605, endPoint y: 592, distance: 23.0
click at [605, 592] on p "As part of our commitment to providing a secure and stable service, we are perf…" at bounding box center [773, 581] width 712 height 31
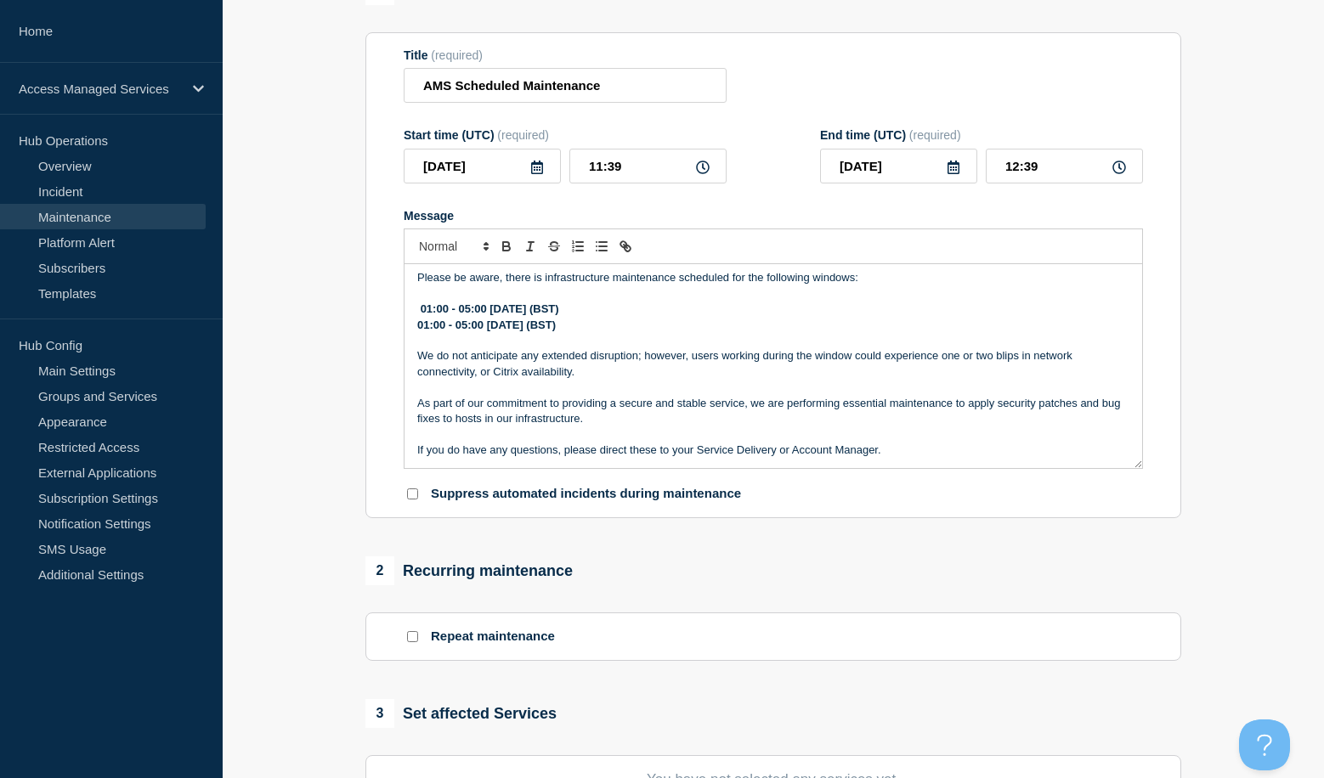
click at [417, 422] on p "As part of our commitment to providing a secure and stable service, we are perf…" at bounding box center [773, 411] width 712 height 31
click at [424, 424] on p "As part of our commitment to providing a secure and stable service, we are perf…" at bounding box center [773, 411] width 712 height 31
click at [650, 418] on p "As part of our commitment to providing a secure and stable service, we are perf…" at bounding box center [773, 411] width 712 height 31
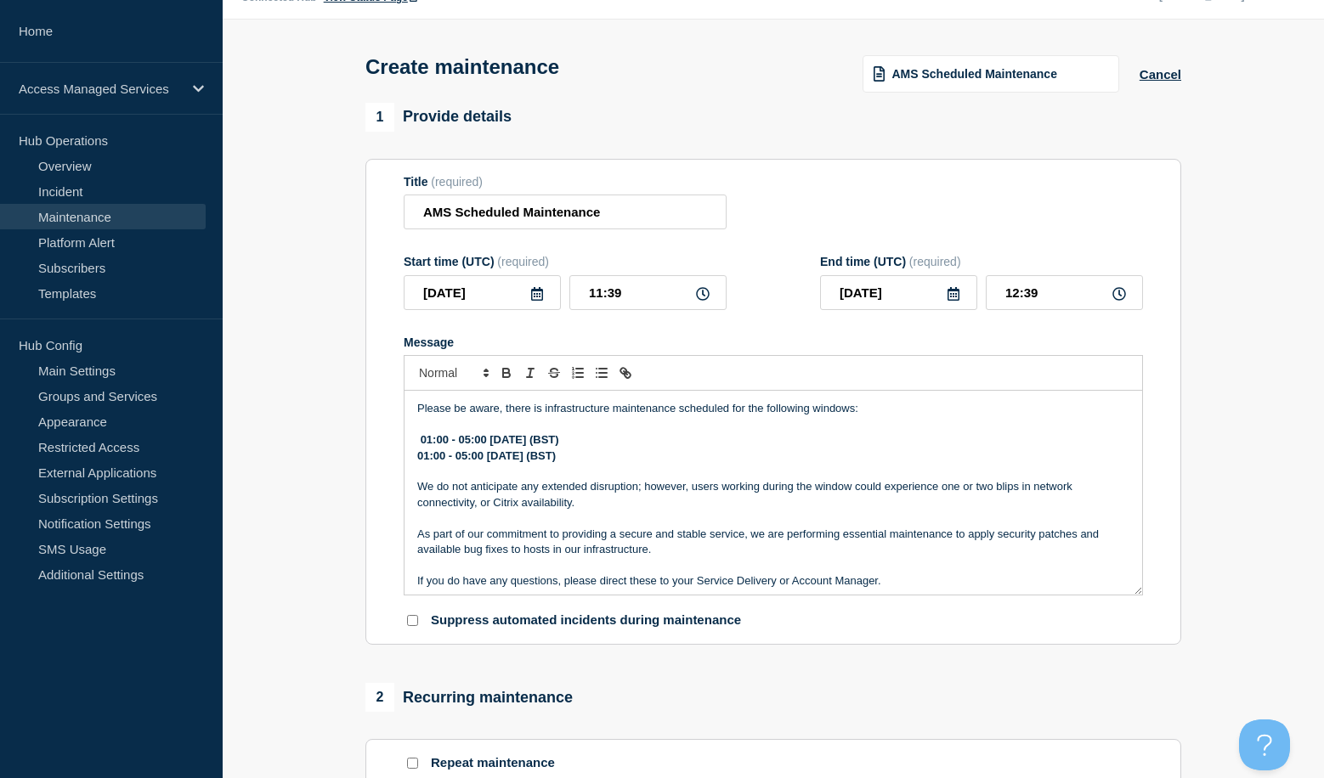
scroll to position [85, 0]
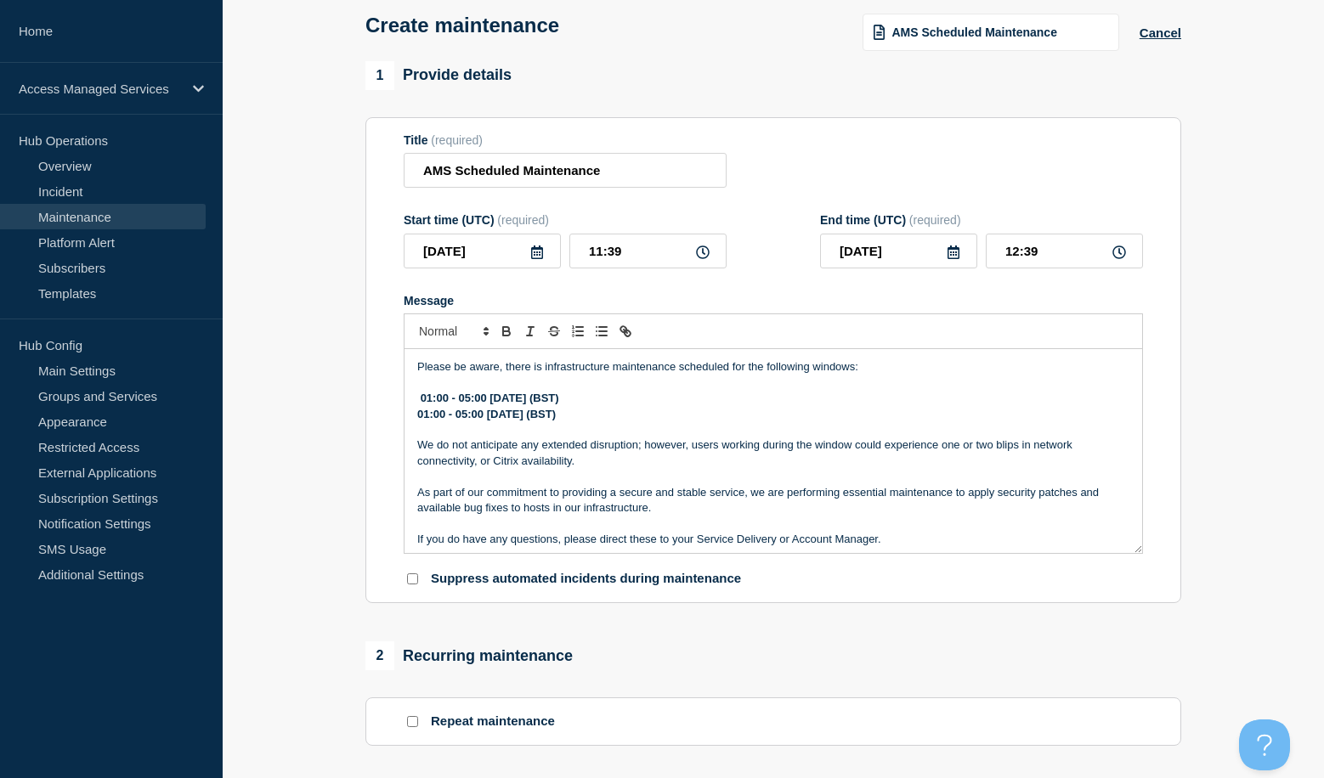
click at [540, 257] on icon at bounding box center [537, 253] width 12 height 14
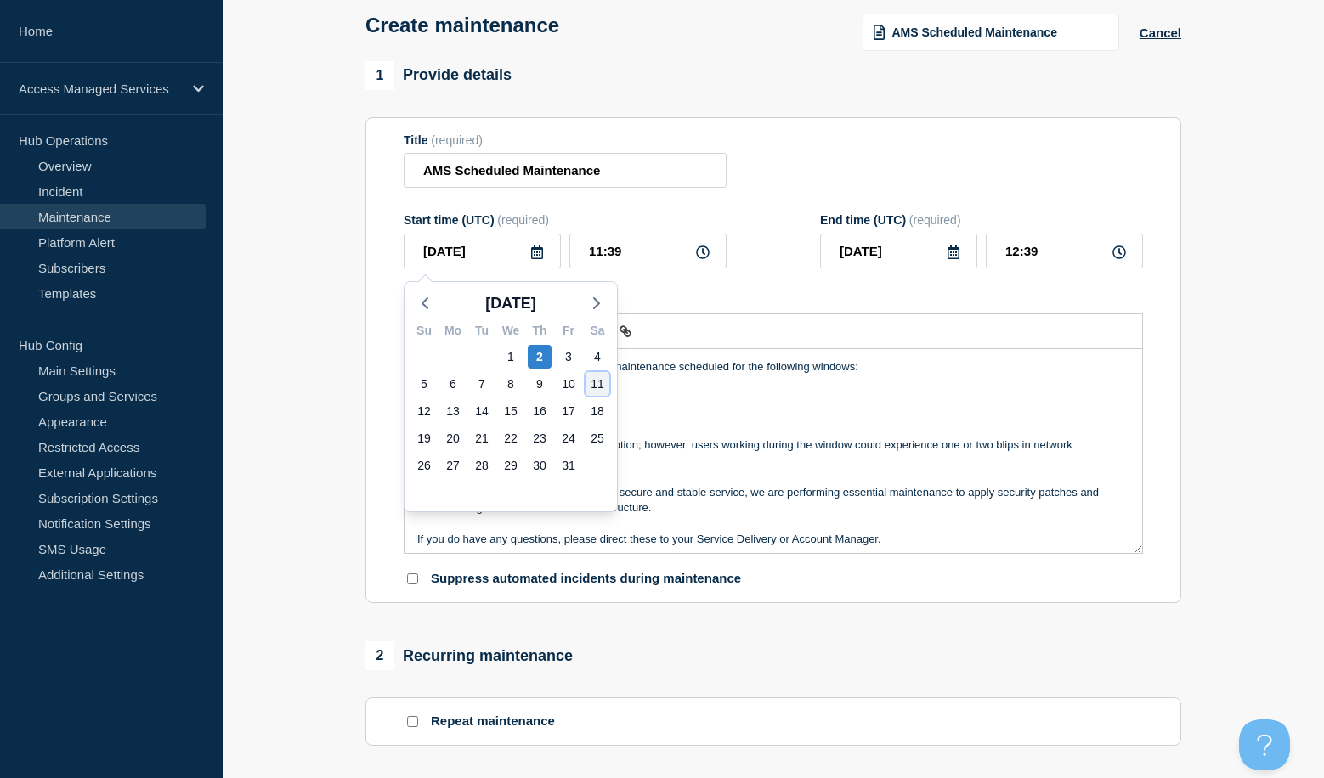
click at [588, 381] on div "11" at bounding box center [597, 384] width 24 height 24
type input "[DATE]"
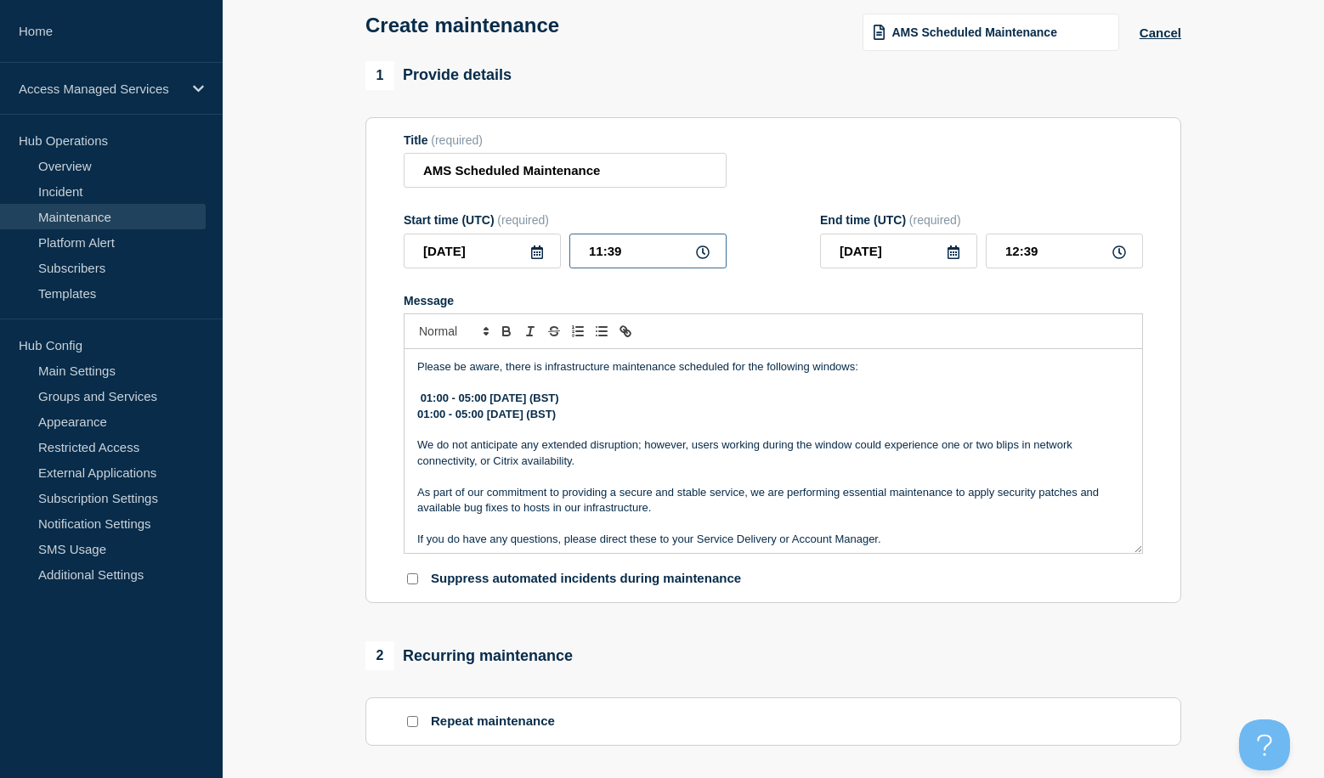
drag, startPoint x: 640, startPoint y: 262, endPoint x: 551, endPoint y: 262, distance: 88.4
click at [551, 262] on div "[DATE] 11:39" at bounding box center [565, 251] width 323 height 35
type input "00:00"
click at [1018, 252] on input "01:00" at bounding box center [1064, 251] width 157 height 35
type input "04:00"
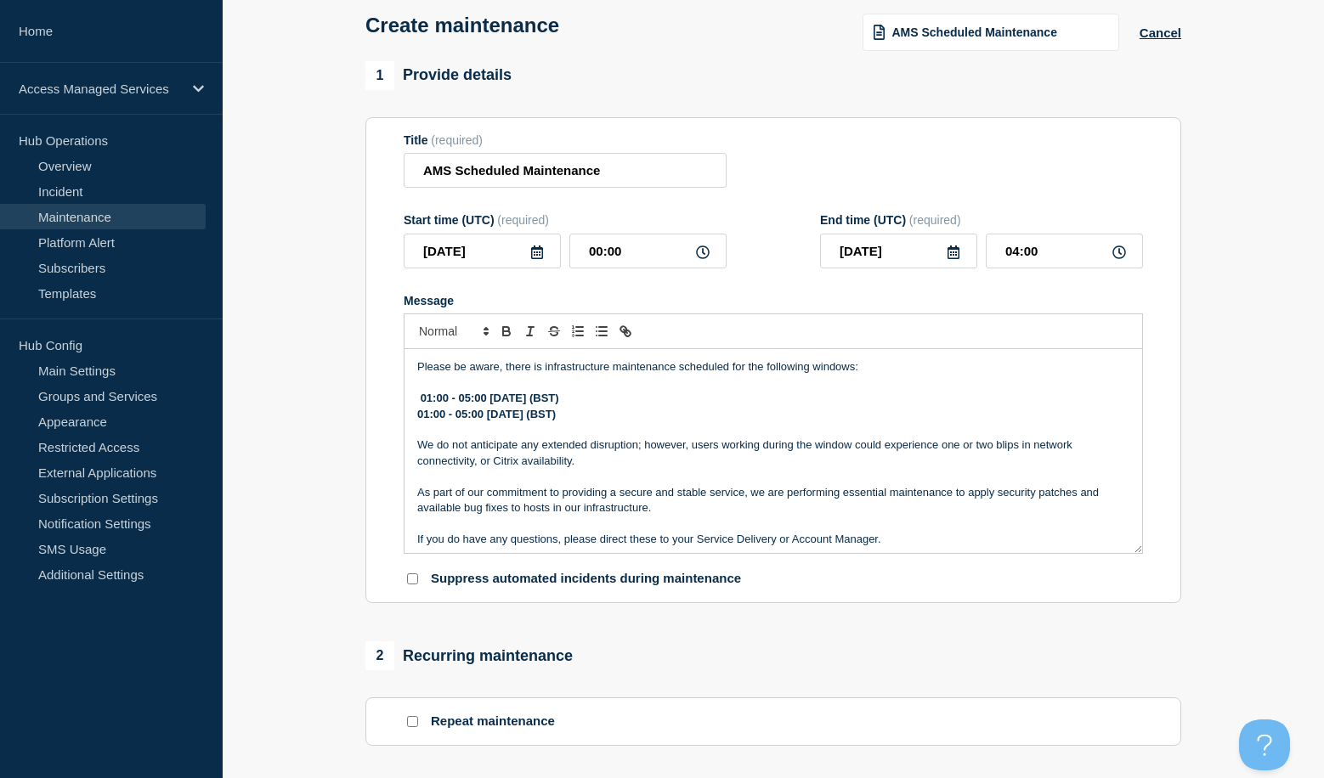
click at [1178, 181] on section "Title (required) AMS Scheduled Maintenance Start time (UTC) (required) [DATE] 0…" at bounding box center [773, 360] width 816 height 487
click at [750, 411] on p "01:00 - 05:00 [DATE] (BST)" at bounding box center [773, 414] width 712 height 15
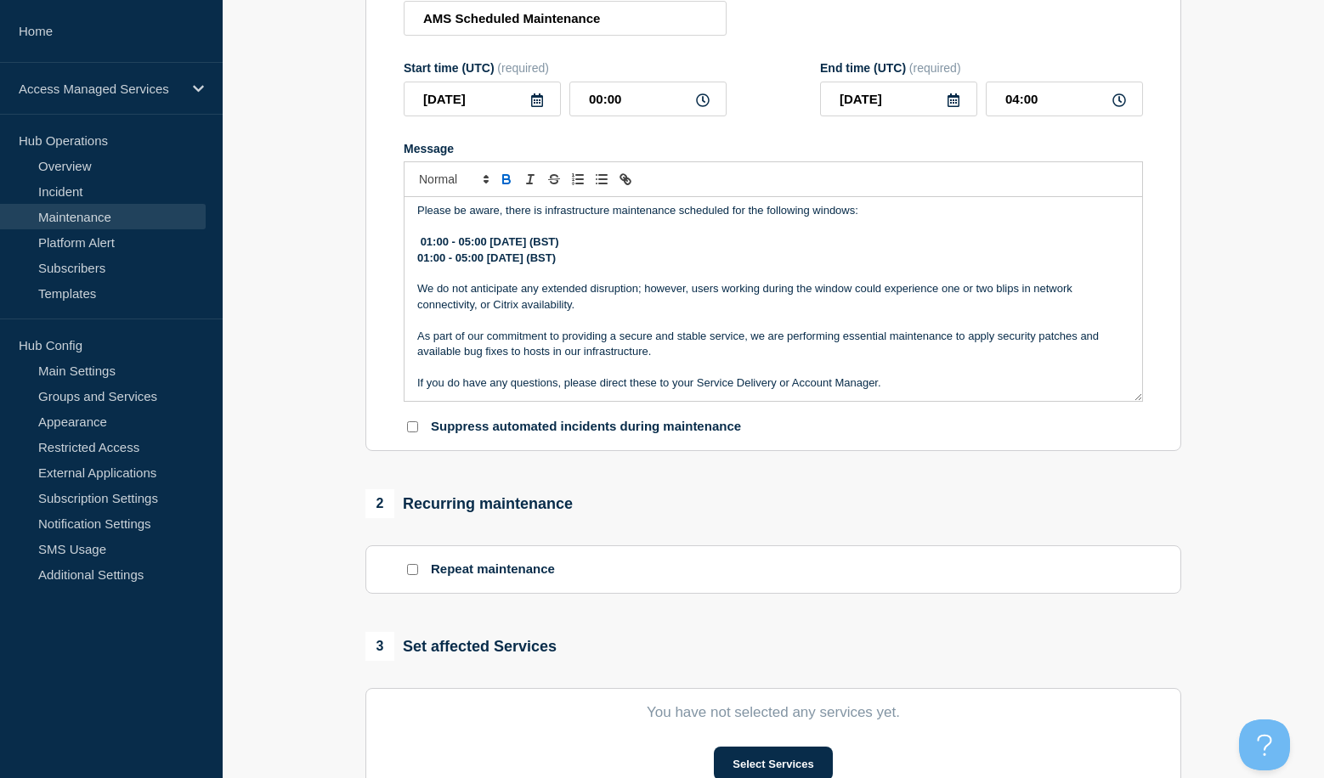
scroll to position [255, 0]
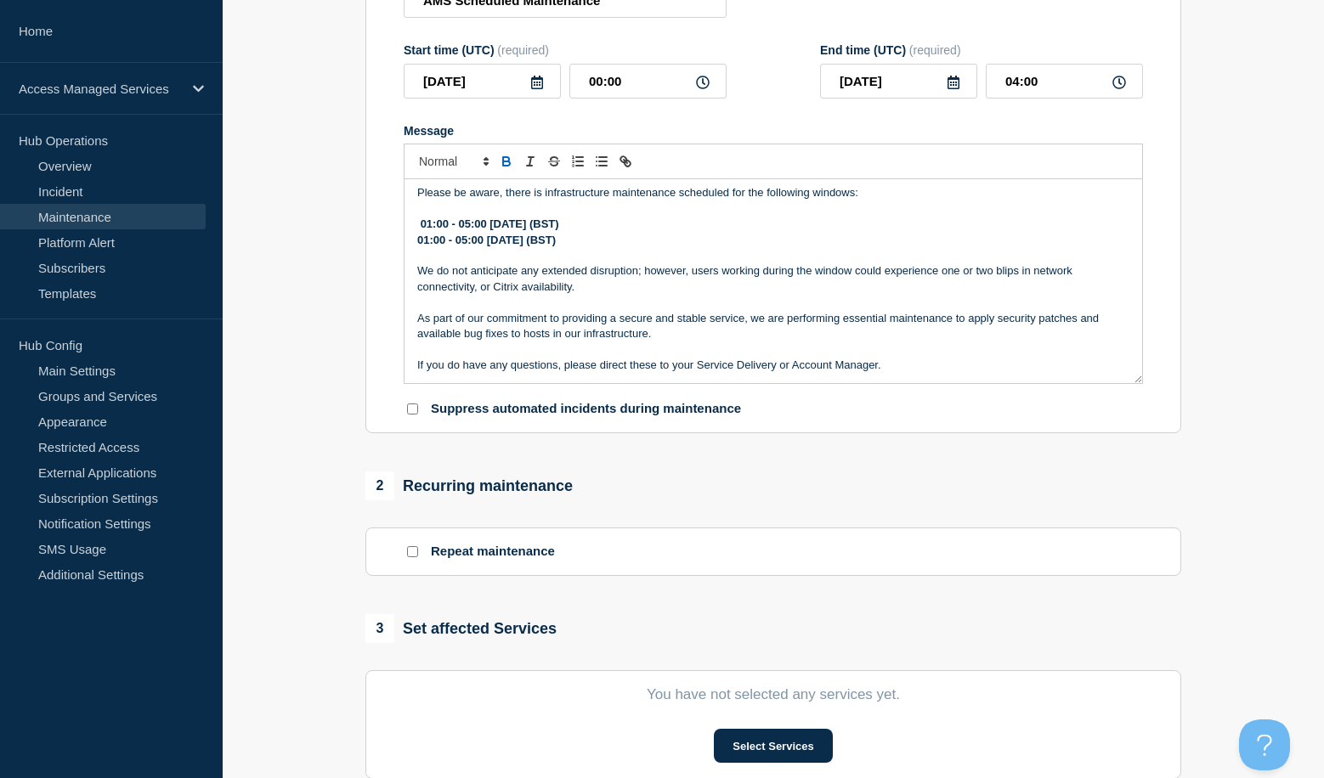
click at [850, 275] on p "We do not anticipate any extended disruption; however, users working during the…" at bounding box center [773, 278] width 712 height 31
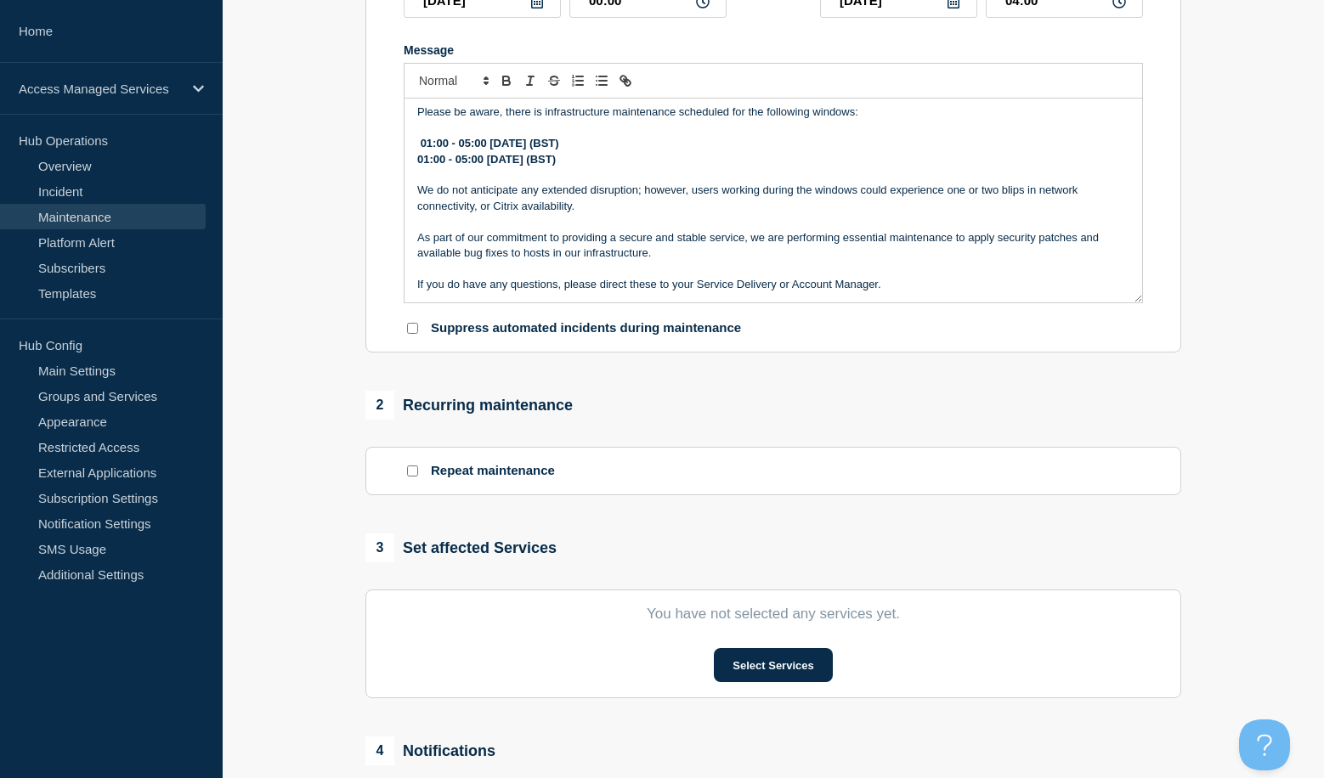
scroll to position [340, 0]
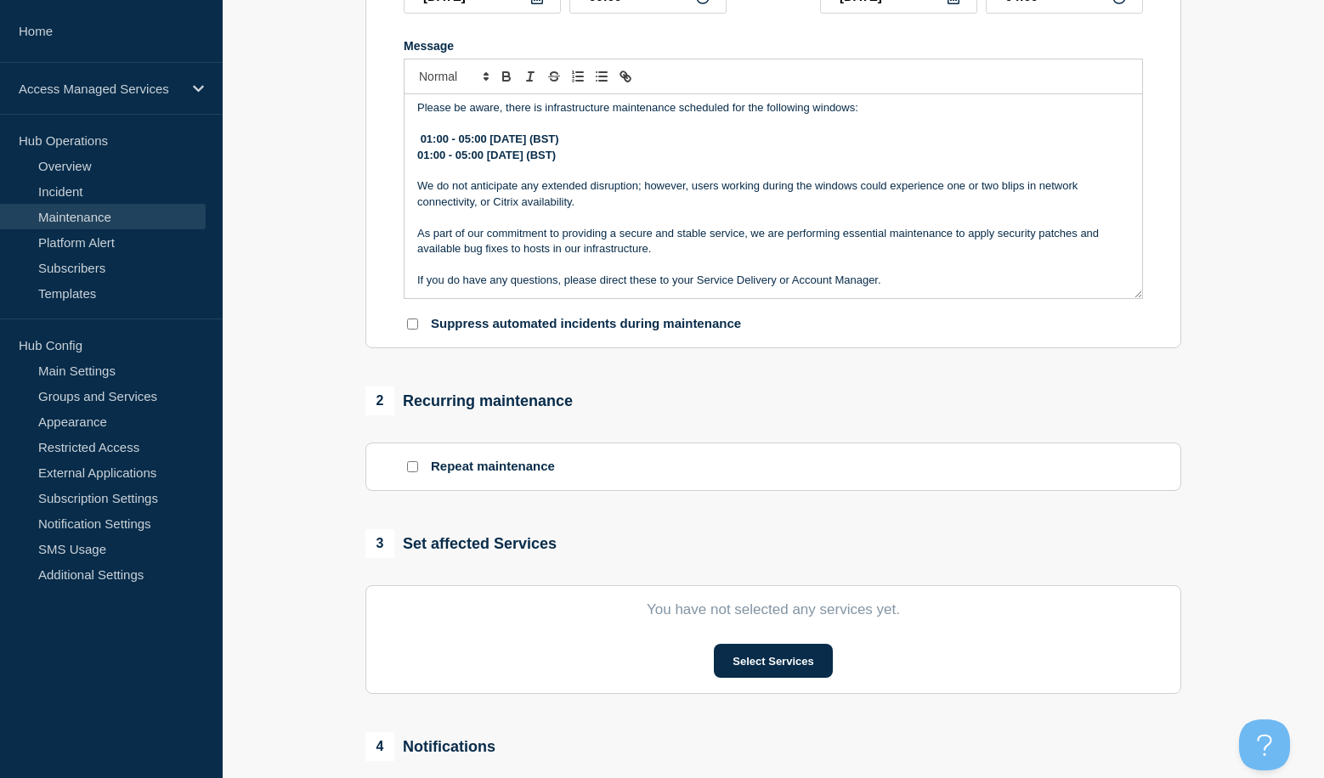
click at [414, 466] on input "Repeat maintenance" at bounding box center [412, 466] width 11 height 11
checkbox input "true"
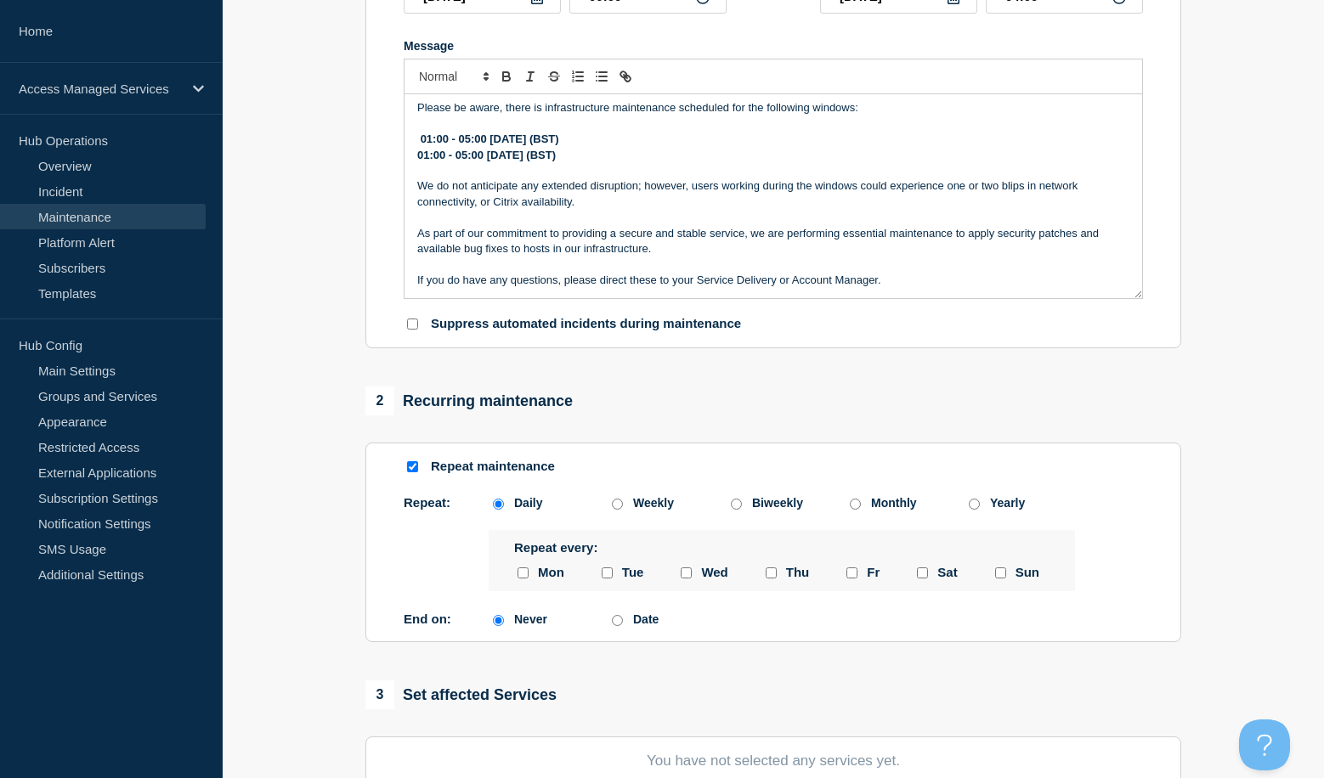
click at [999, 579] on input "sunday checkbox" at bounding box center [1000, 573] width 11 height 11
drag, startPoint x: 1001, startPoint y: 578, endPoint x: 868, endPoint y: 566, distance: 133.9
click at [1000, 578] on input "sunday checkbox" at bounding box center [1000, 573] width 11 height 11
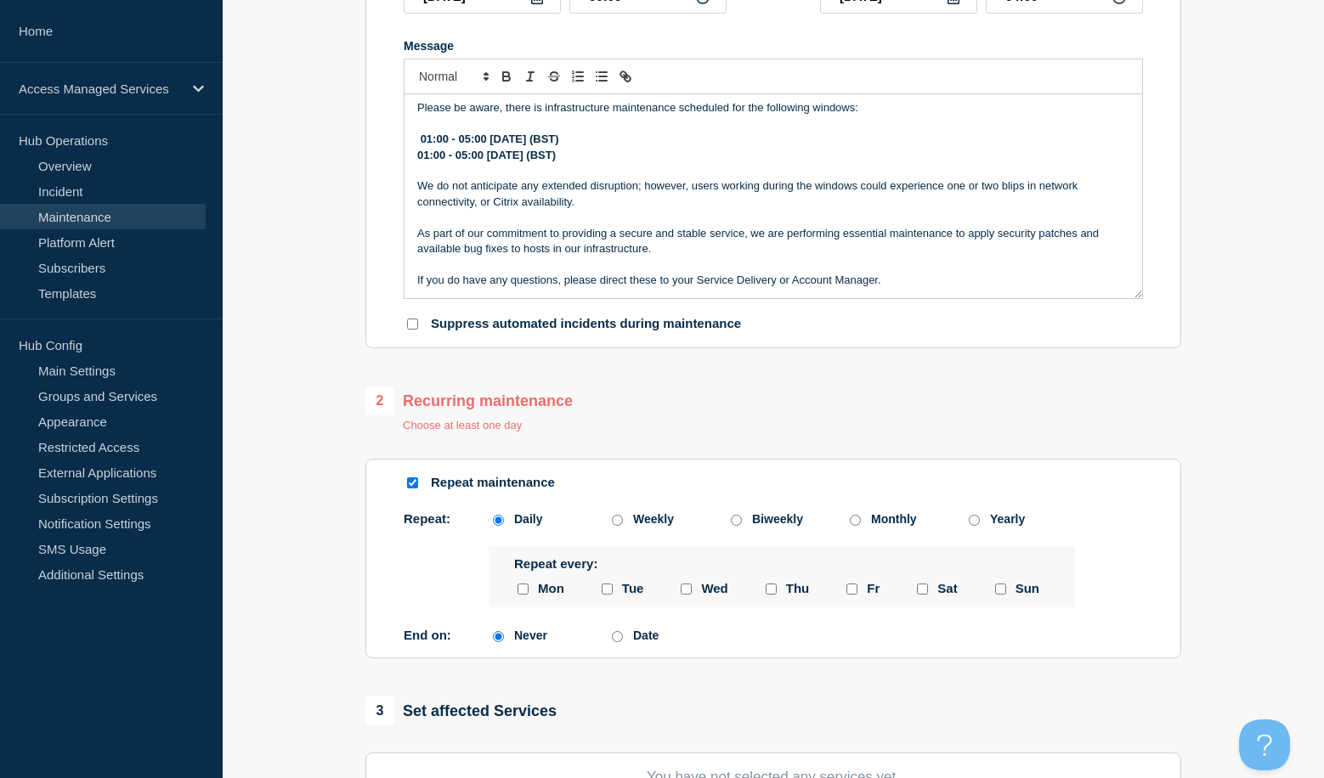
click at [499, 526] on input "Daily" at bounding box center [498, 520] width 11 height 11
click at [997, 594] on input "sunday checkbox" at bounding box center [1000, 589] width 11 height 11
checkbox input "true"
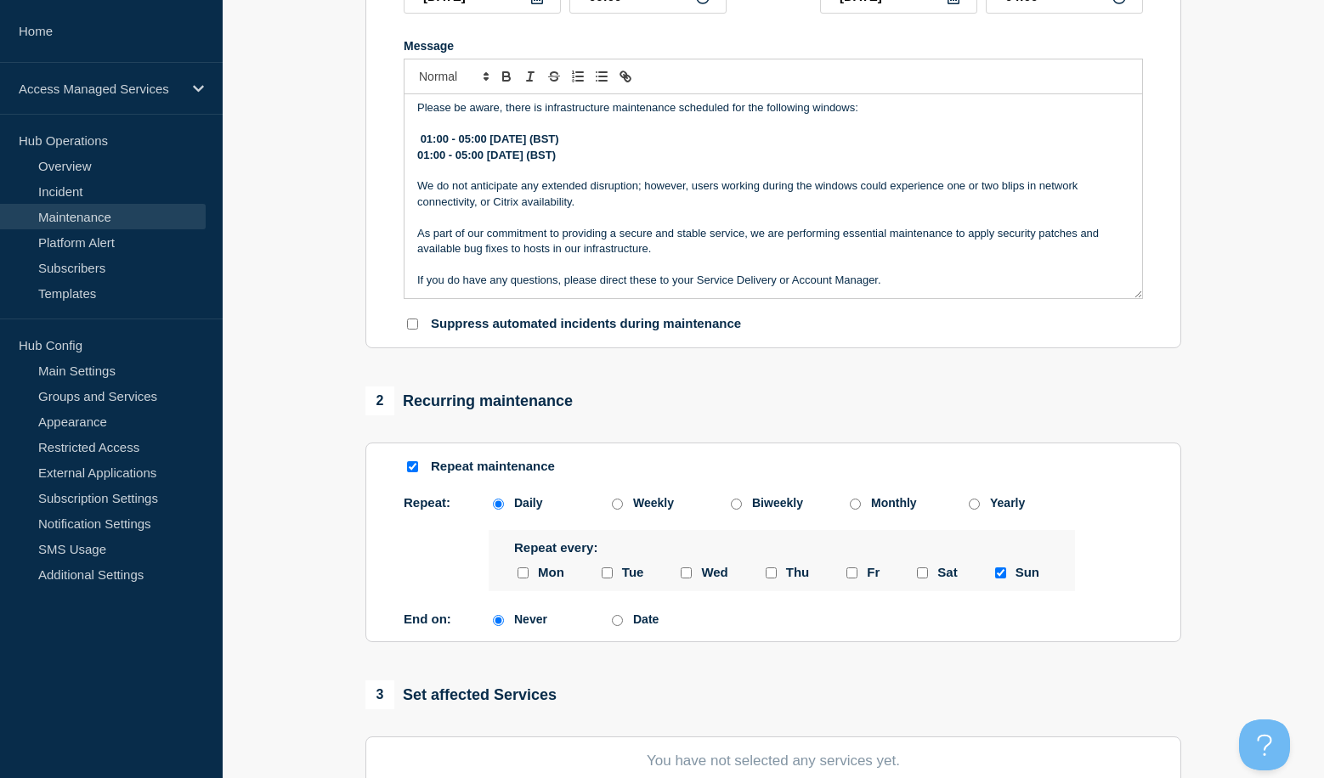
click at [624, 626] on div "Date" at bounding box center [667, 620] width 119 height 14
click at [619, 625] on input "Date" at bounding box center [617, 620] width 11 height 11
radio input "true"
radio input "false"
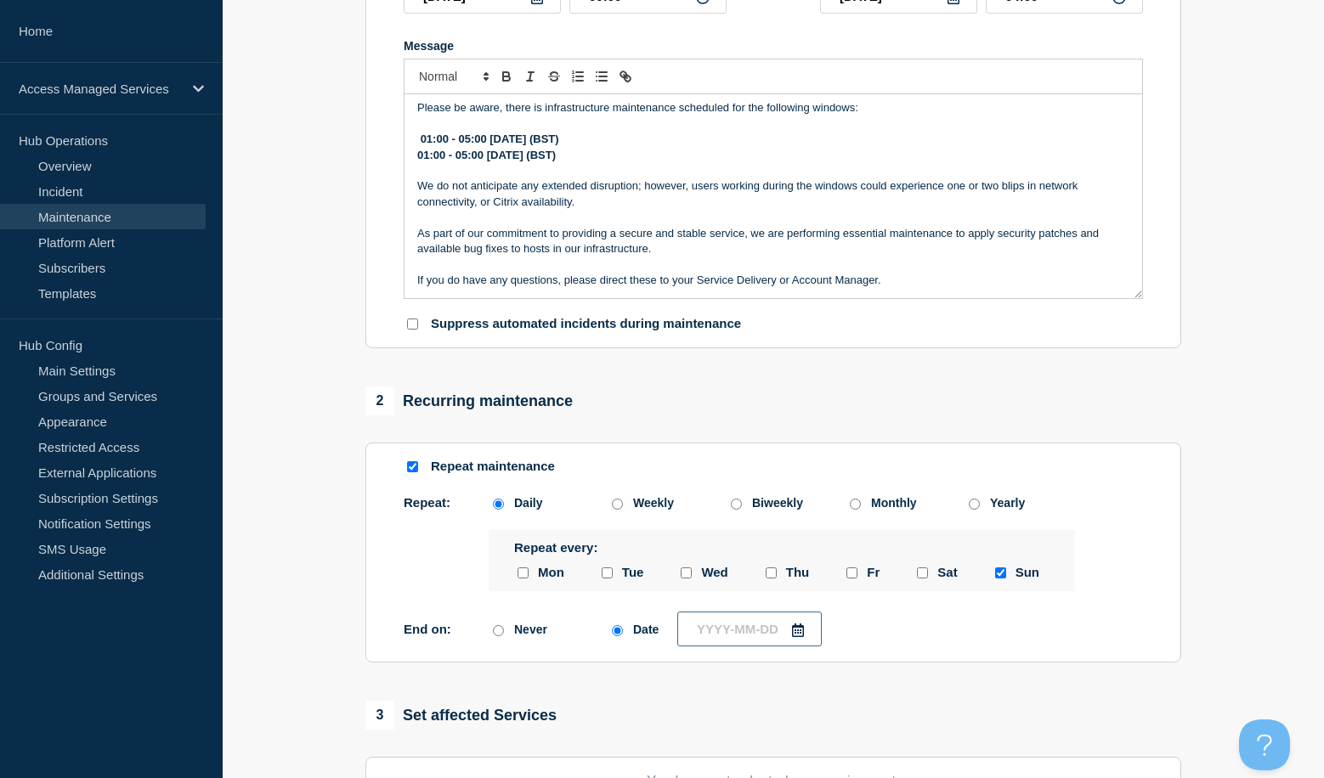
click at [740, 632] on input "text" at bounding box center [749, 629] width 144 height 35
type input "____-__-__"
click at [692, 506] on div "12" at bounding box center [698, 507] width 24 height 24
type input "[DATE]"
click at [1224, 503] on section "1 Provide details Title (required) AMS Scheduled Maintenance Start time (UTC) (…" at bounding box center [773, 481] width 1101 height 1351
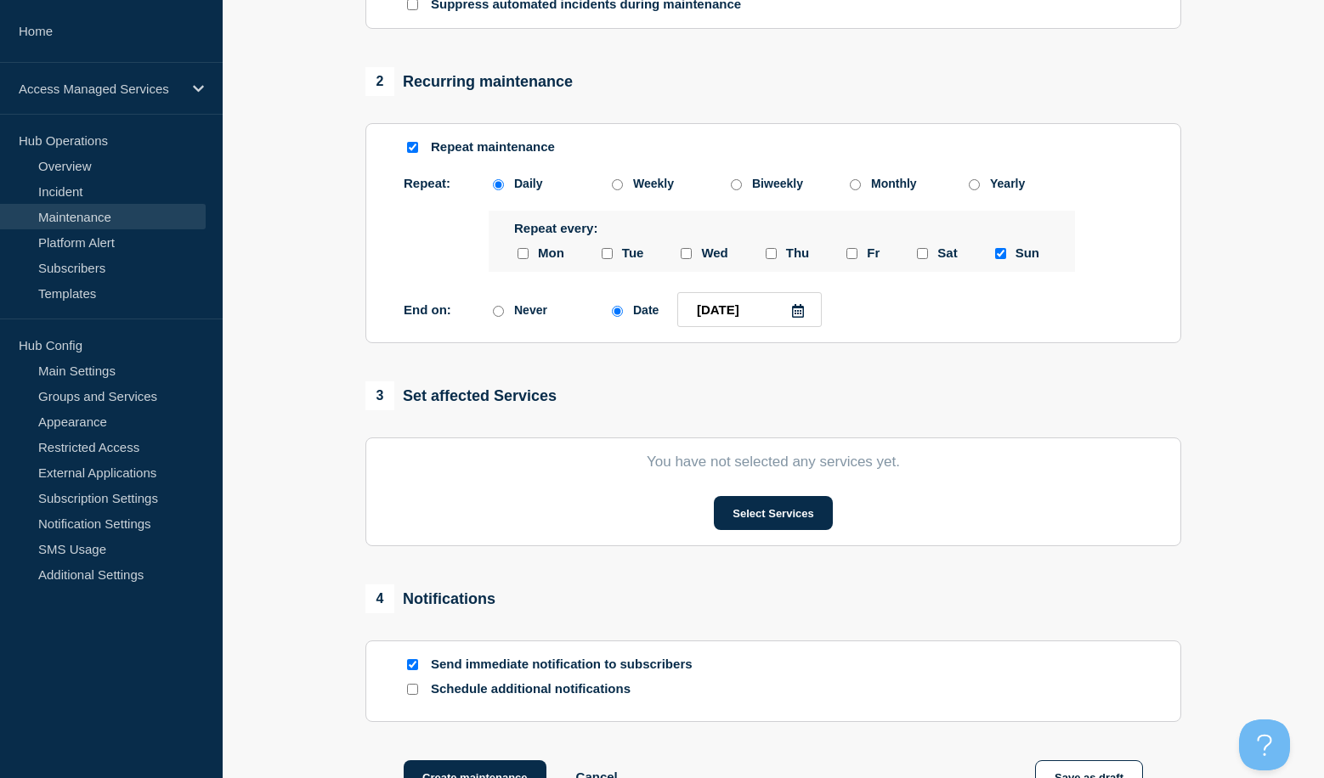
scroll to position [665, 0]
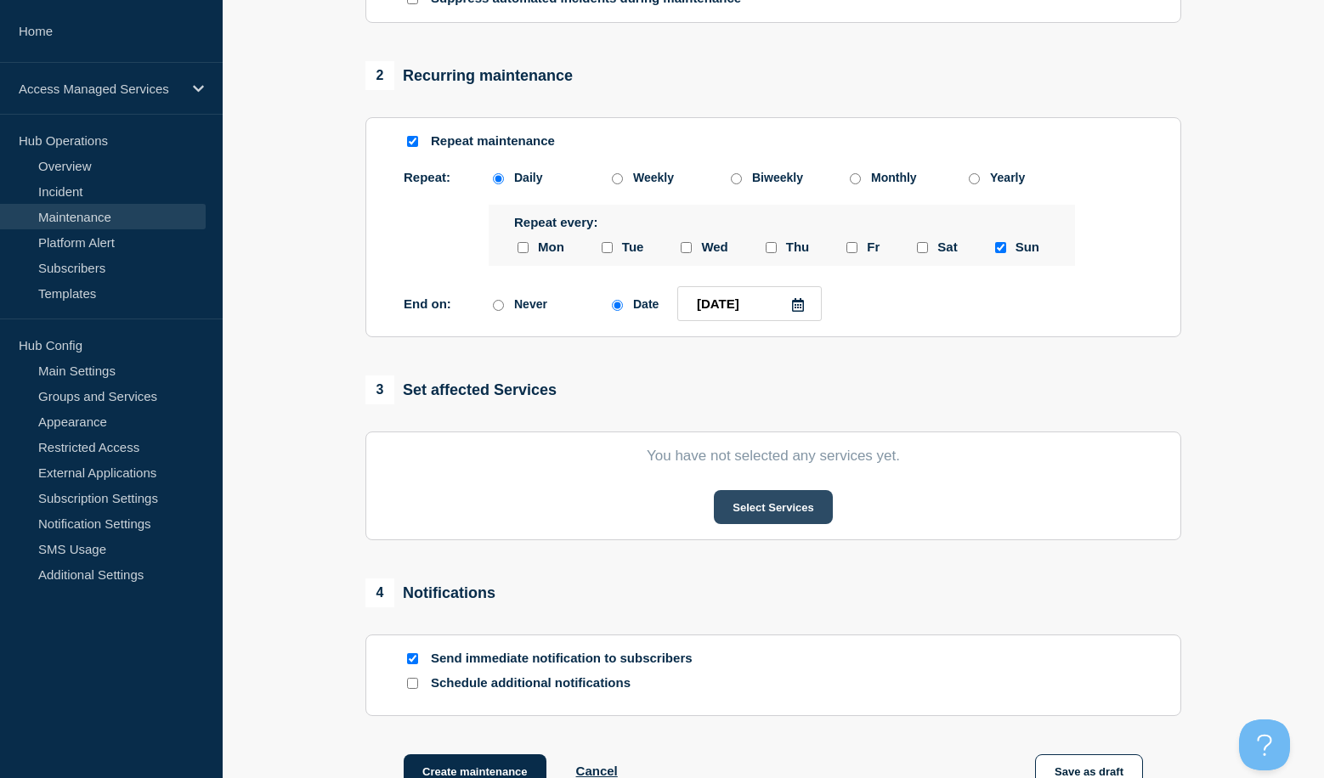
click at [757, 518] on button "Select Services" at bounding box center [773, 507] width 118 height 34
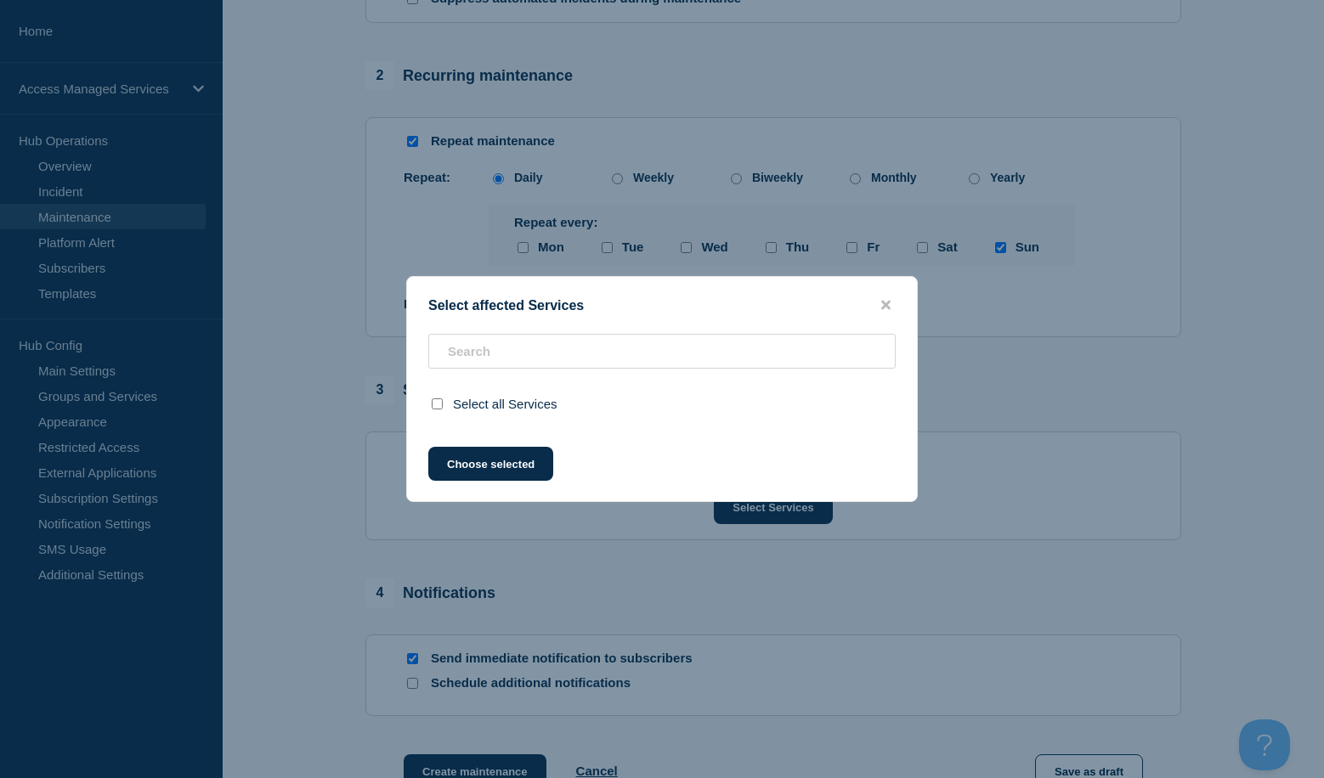
click at [440, 404] on input "select all checkbox" at bounding box center [437, 403] width 11 height 11
checkbox input "false"
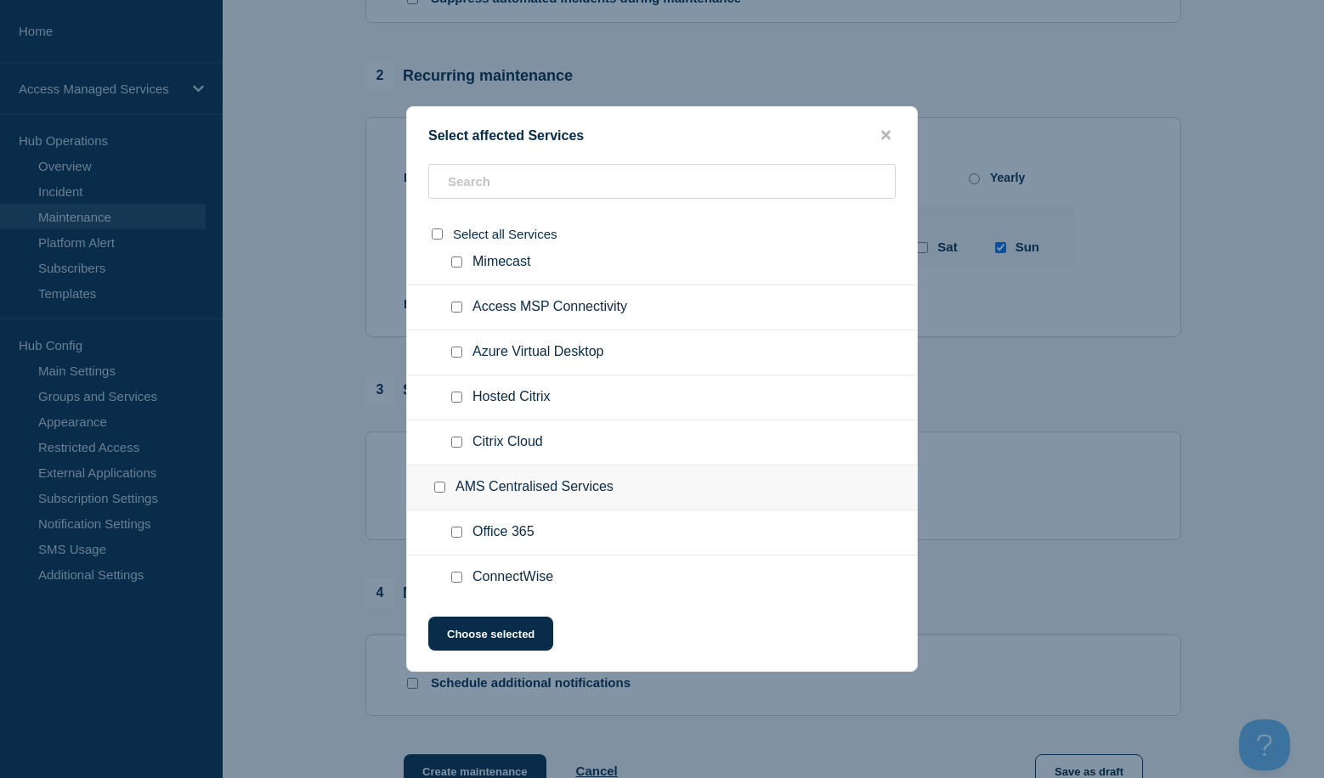
scroll to position [85, 0]
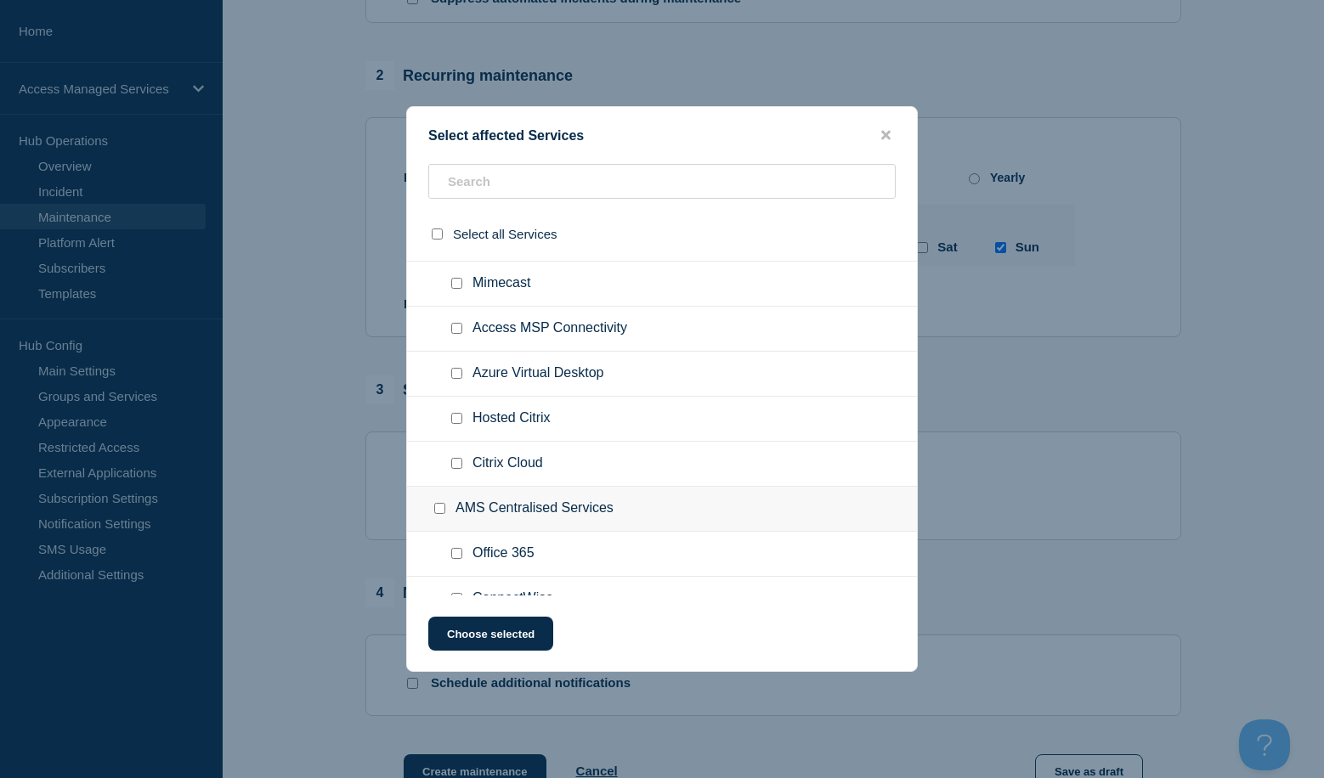
click at [461, 466] on input "Citrix Cloud checkbox" at bounding box center [456, 463] width 11 height 11
checkbox input "true"
click at [458, 420] on input "Hosted Citrix checkbox" at bounding box center [456, 418] width 11 height 11
checkbox input "true"
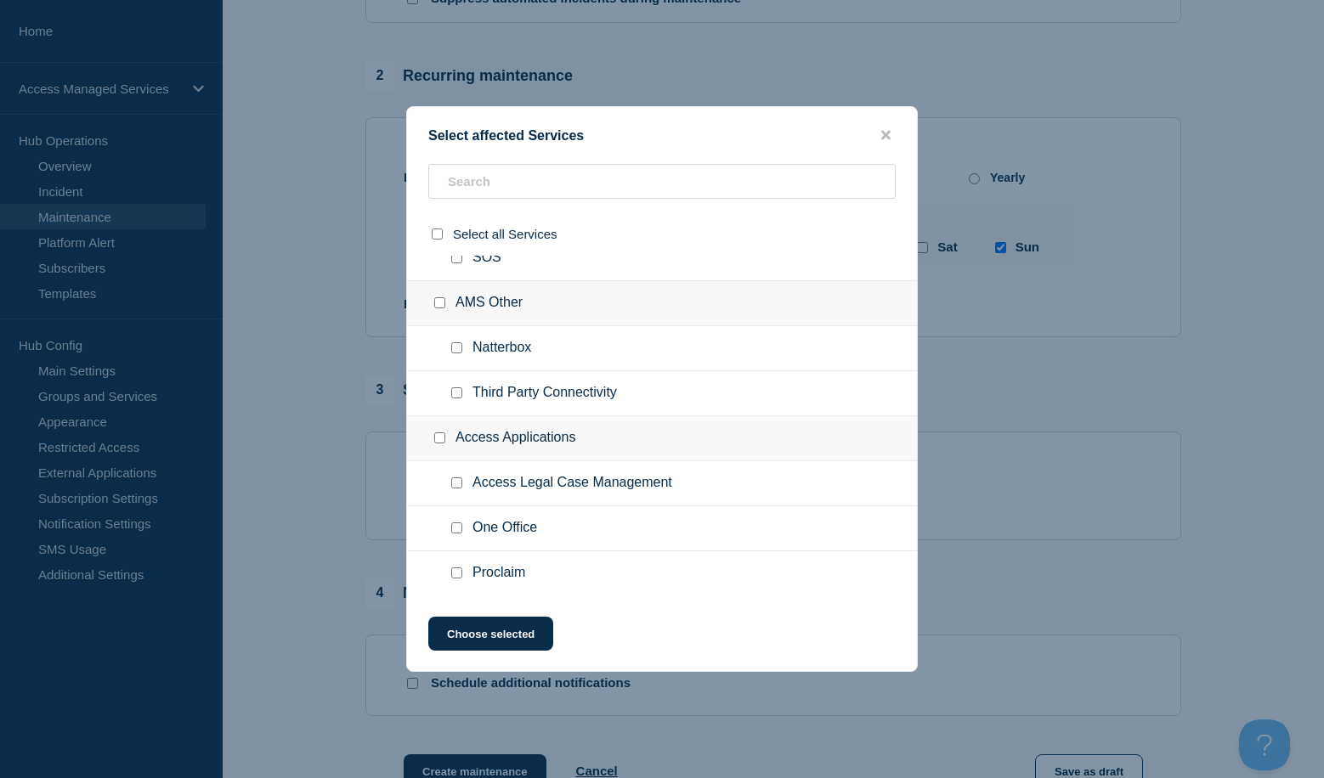
scroll to position [1282, 0]
click at [498, 632] on button "Choose selected" at bounding box center [490, 634] width 125 height 34
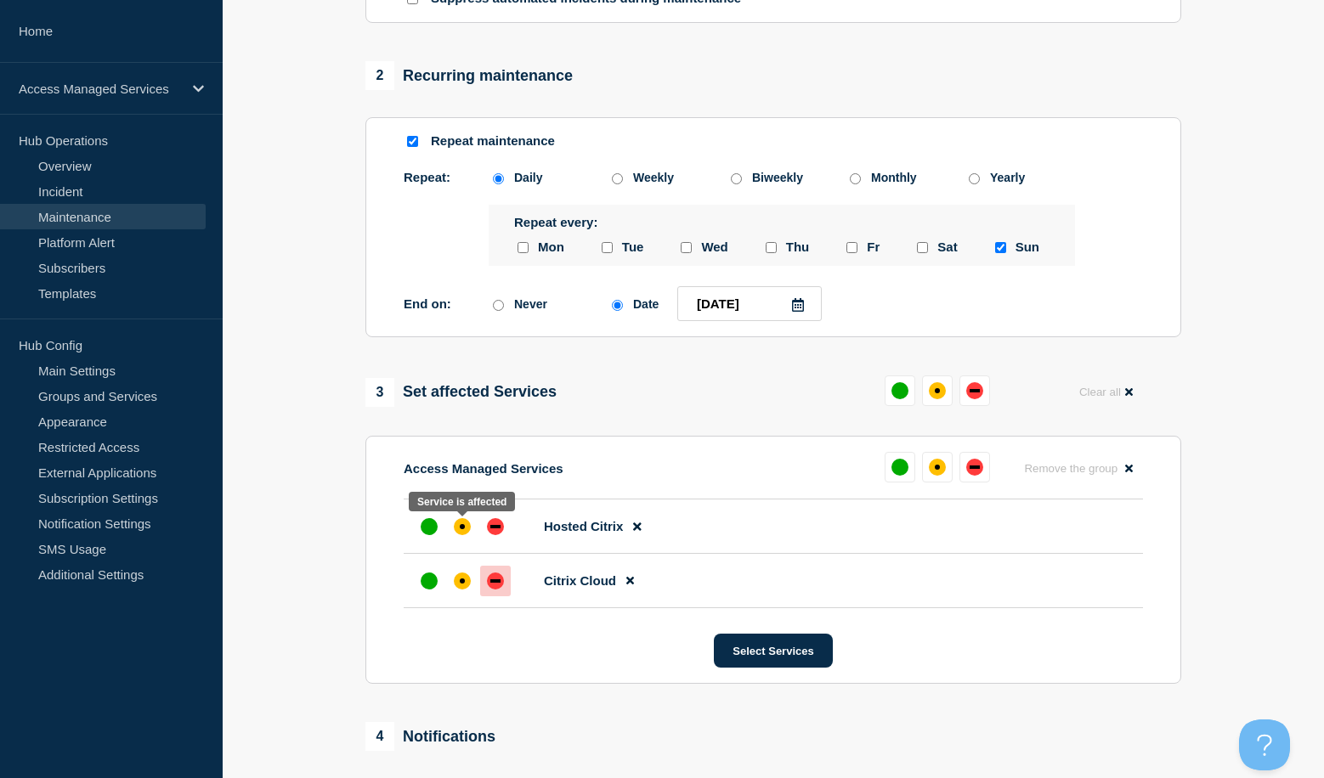
drag, startPoint x: 464, startPoint y: 527, endPoint x: 483, endPoint y: 594, distance: 69.7
click at [464, 528] on div "affected" at bounding box center [462, 526] width 17 height 17
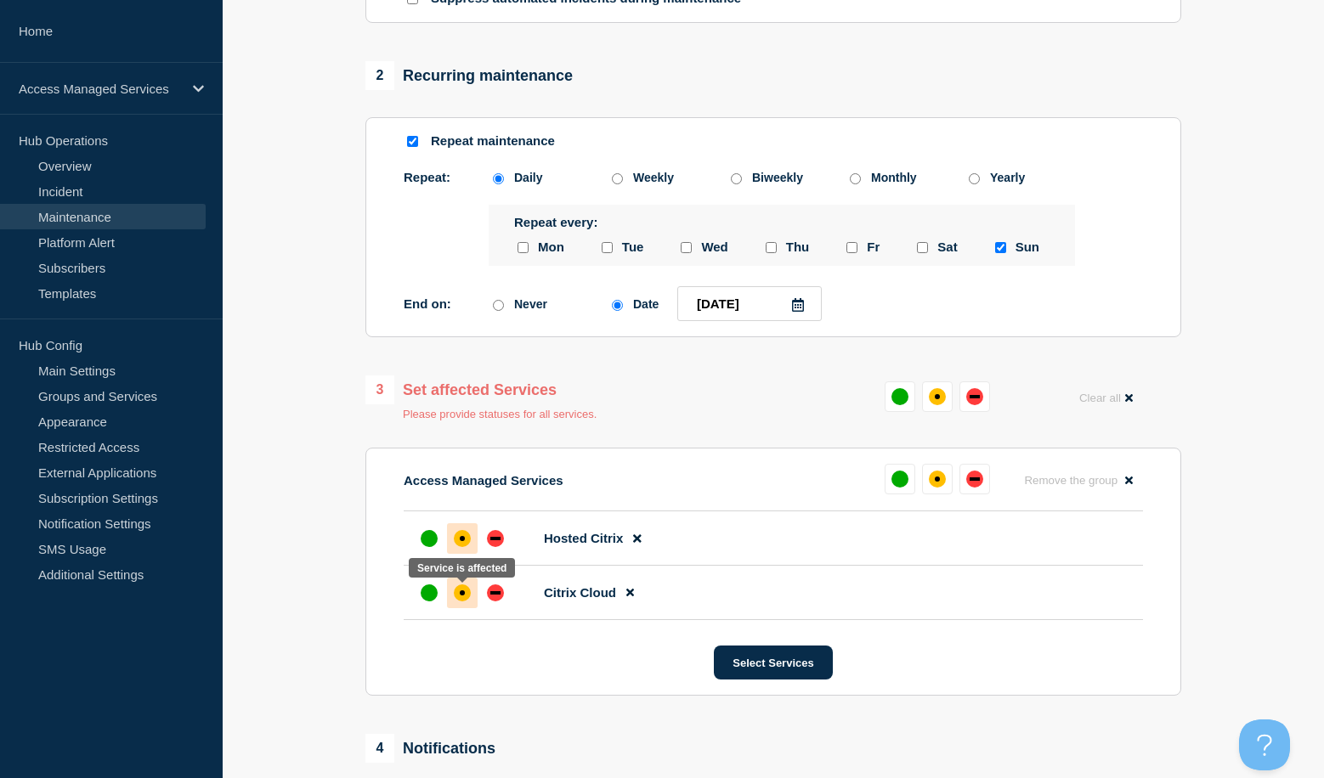
click at [463, 596] on div "affected" at bounding box center [462, 593] width 5 height 5
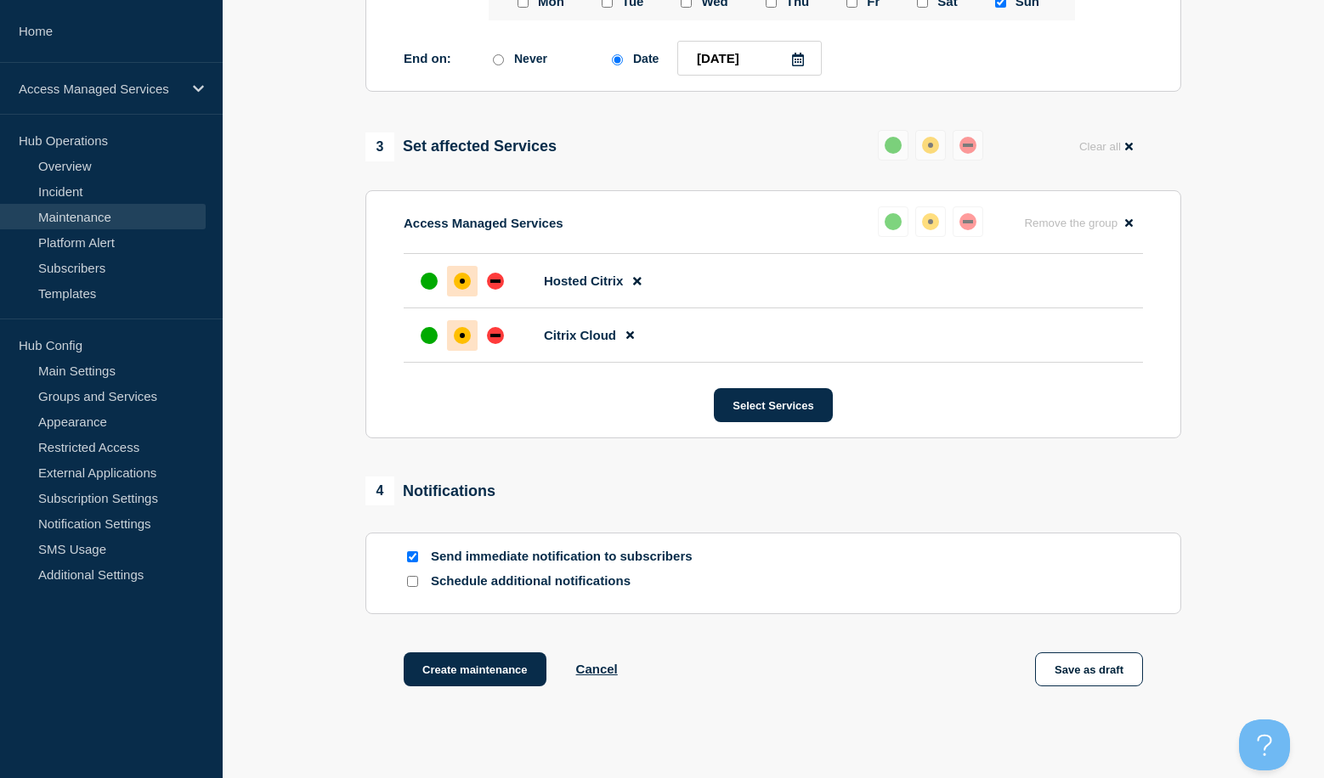
scroll to position [920, 0]
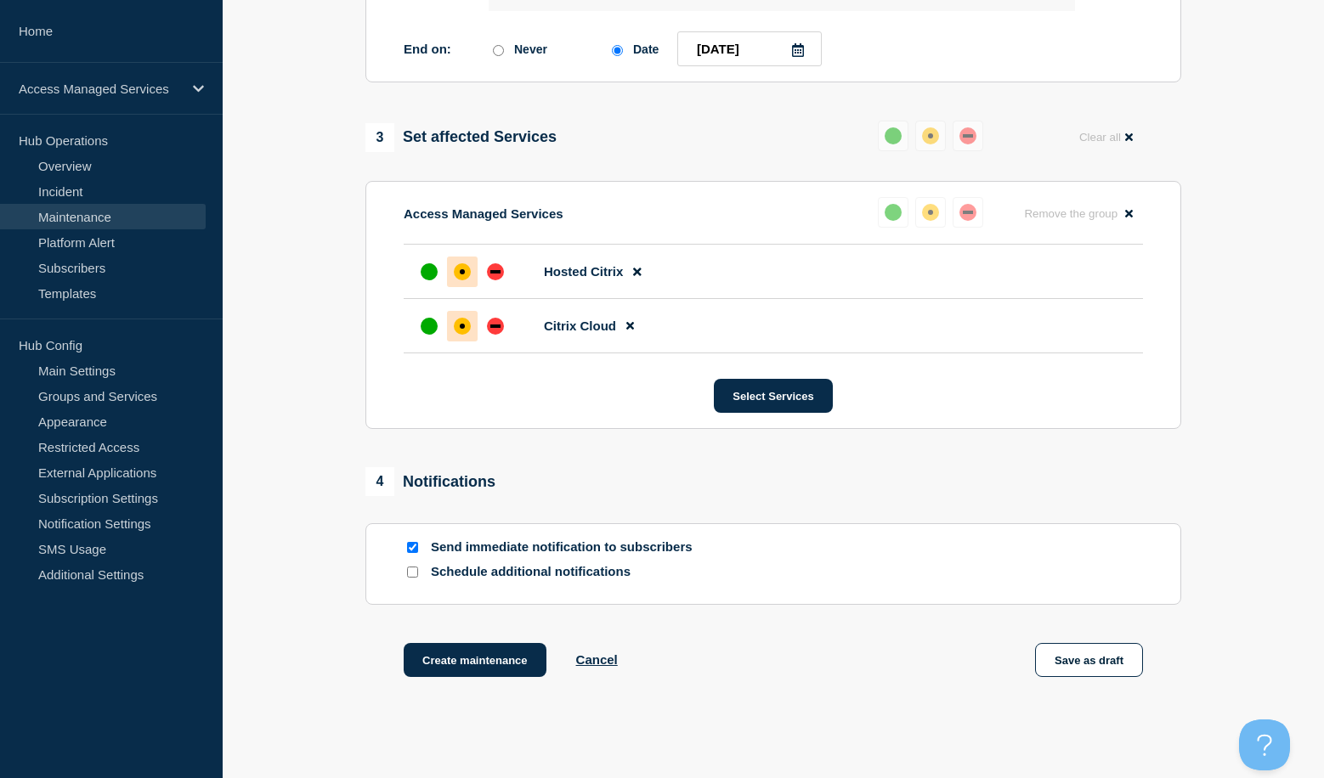
click at [413, 577] on input "Schedule additional notifications" at bounding box center [412, 572] width 11 height 11
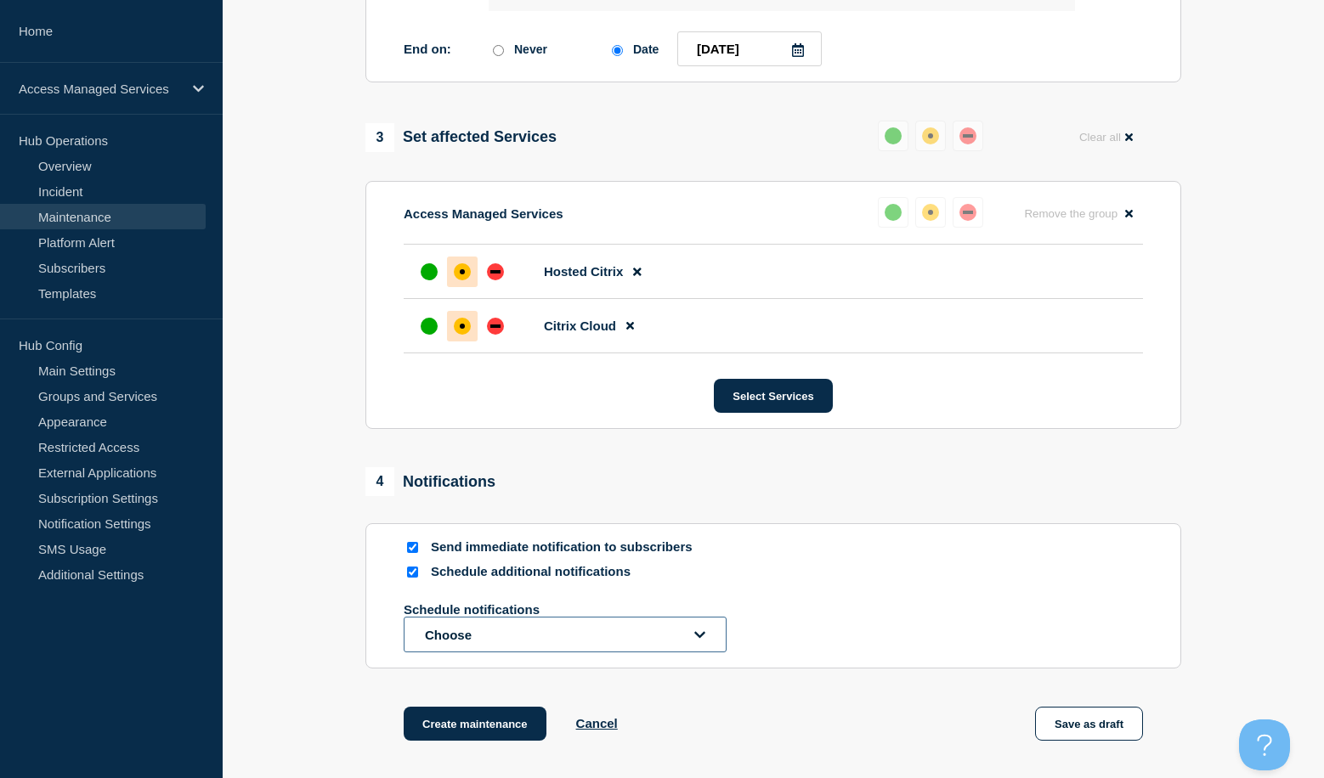
click at [703, 637] on icon "open dropdown" at bounding box center [699, 634] width 11 height 7
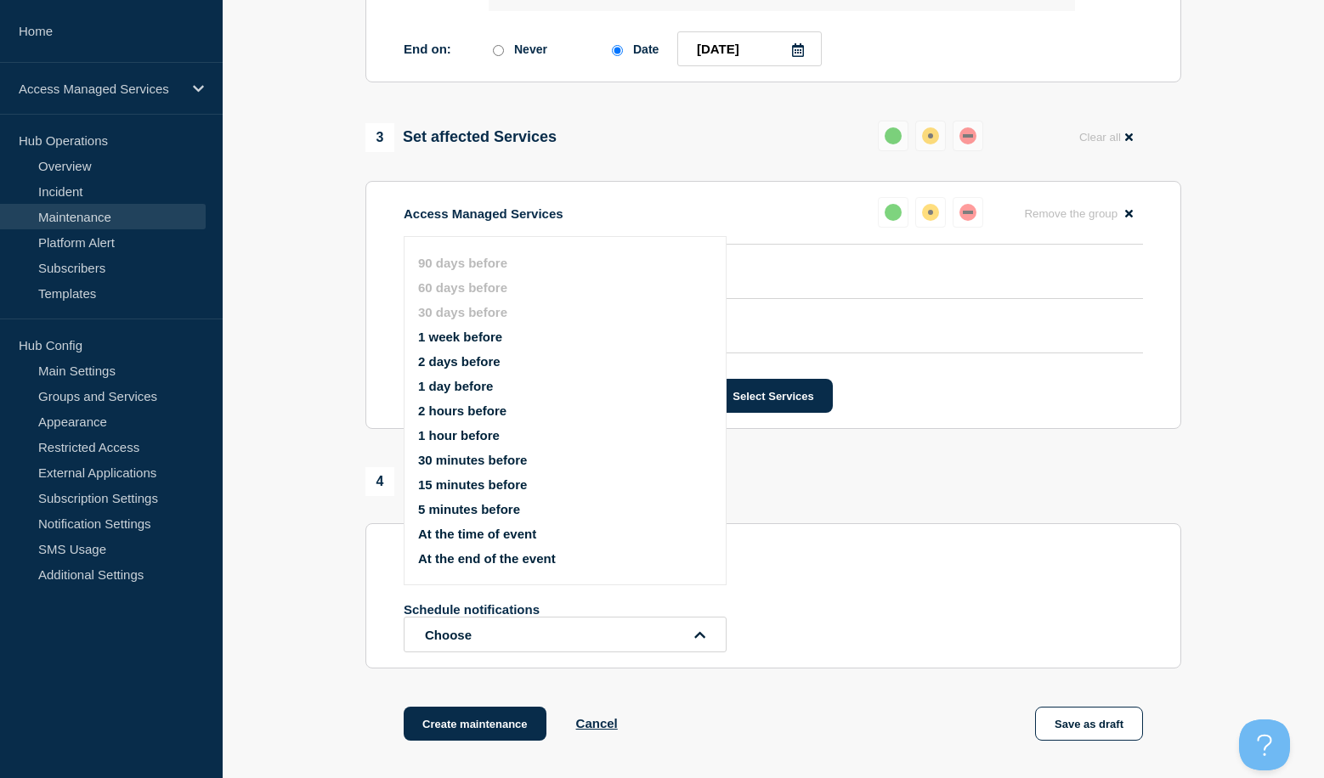
click at [867, 509] on div "4 Notifications Send immediate notification to subscribers Schedule additional …" at bounding box center [773, 567] width 816 height 201
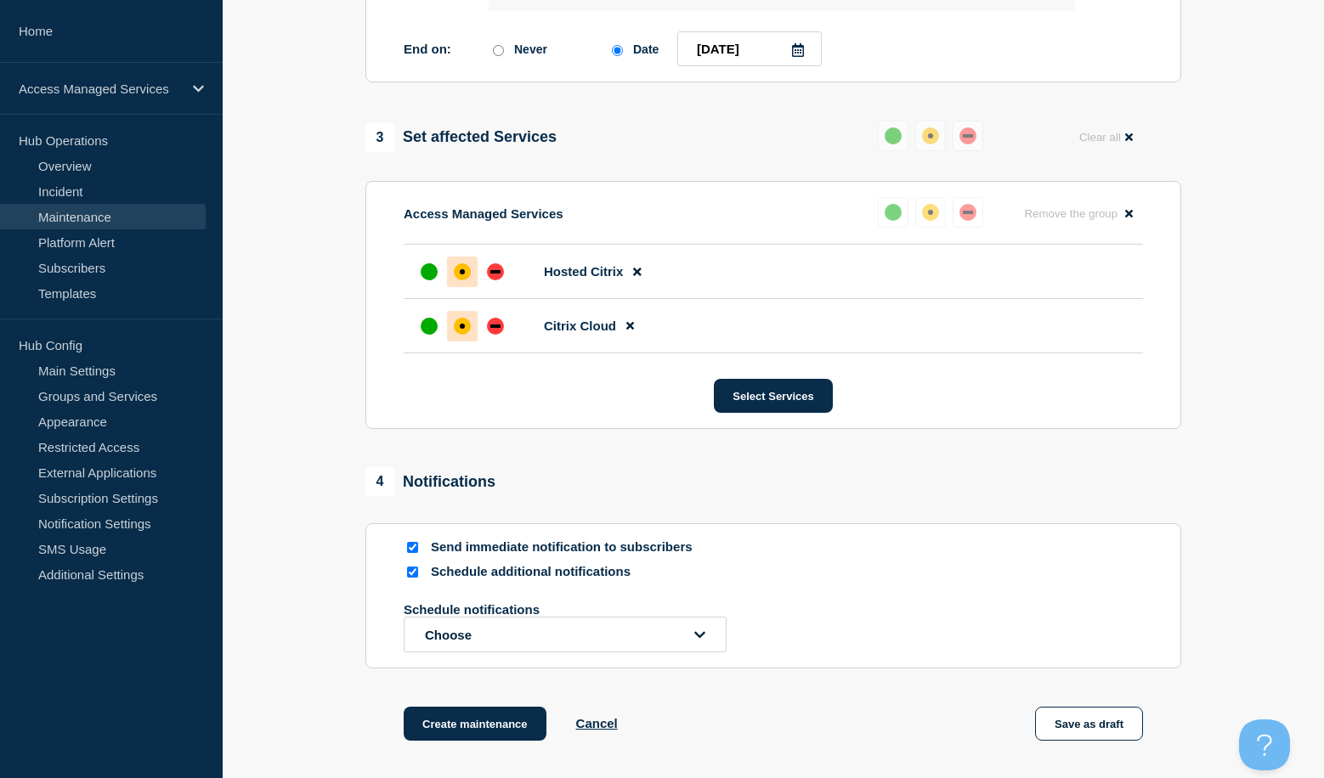
click at [410, 574] on input "Schedule additional notifications" at bounding box center [412, 572] width 11 height 11
checkbox input "false"
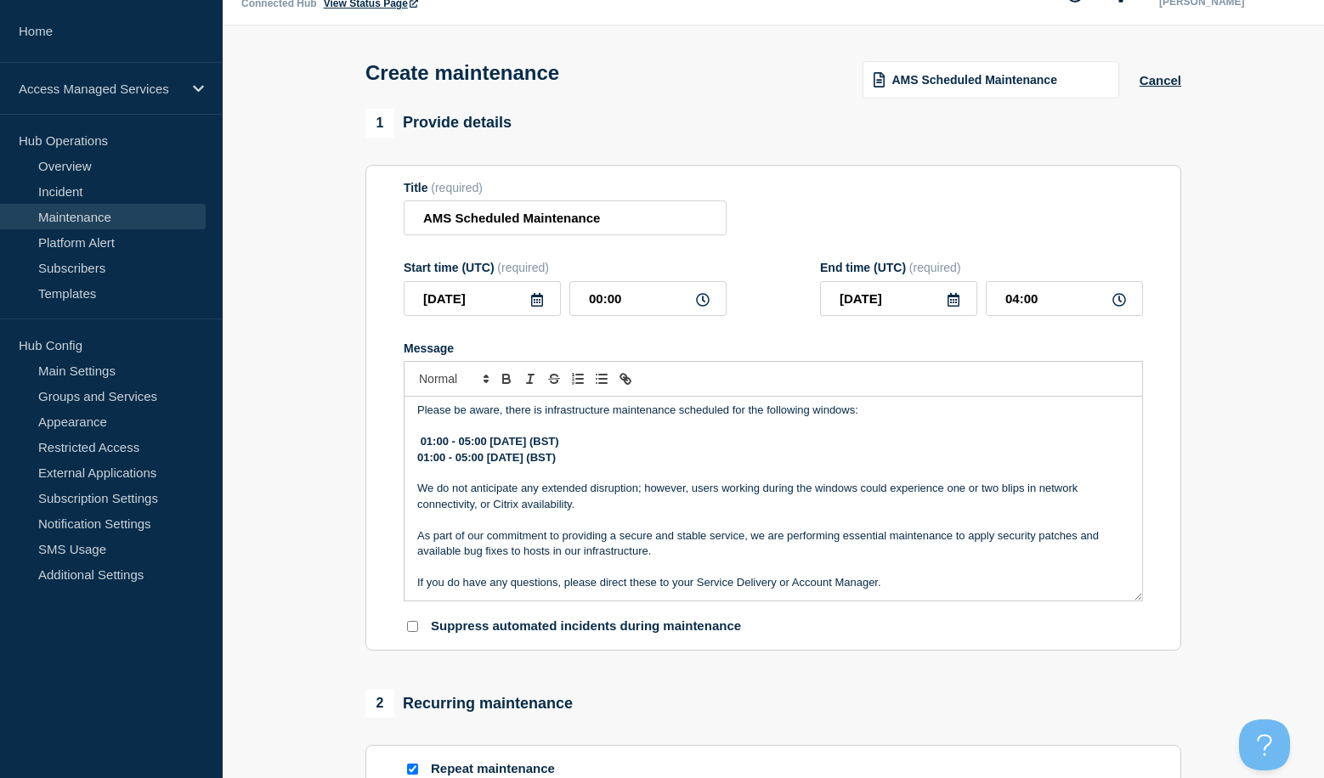
scroll to position [0, 0]
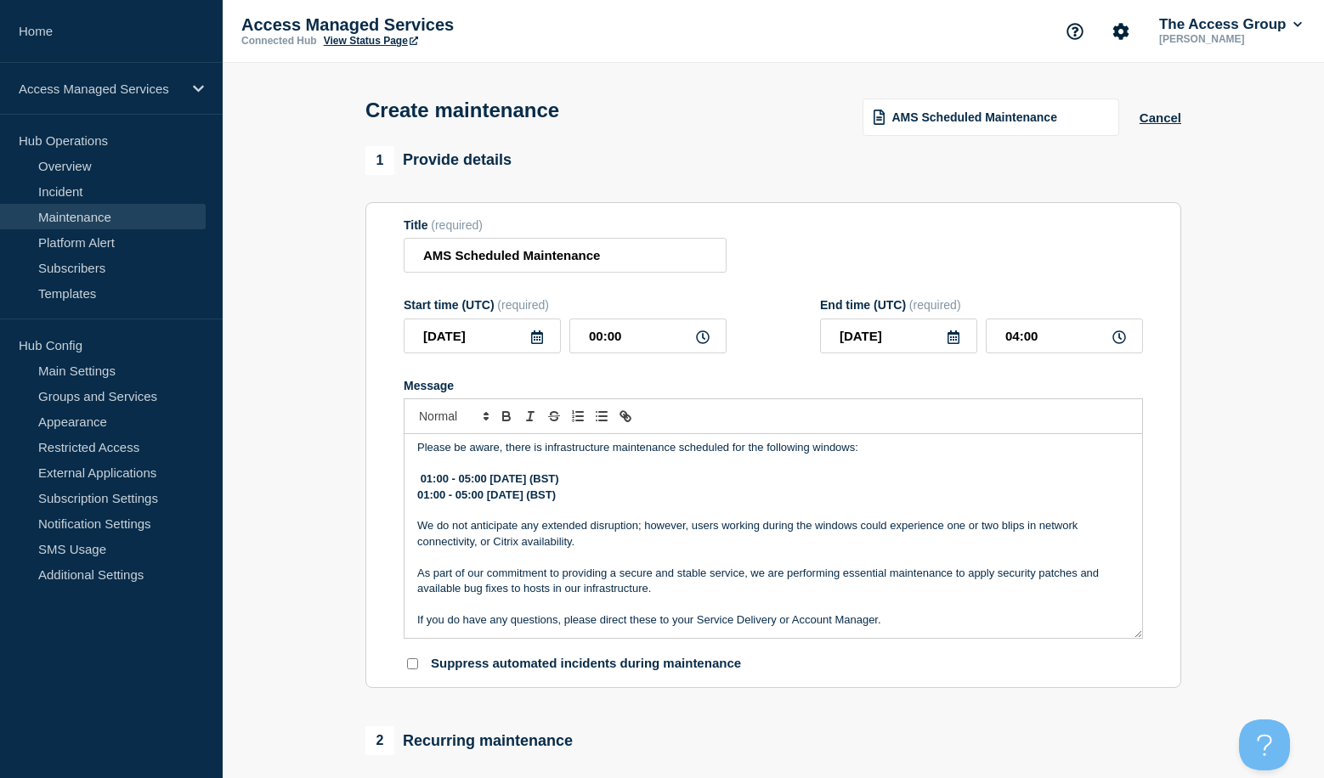
drag, startPoint x: 708, startPoint y: 502, endPoint x: 420, endPoint y: 485, distance: 288.5
click at [420, 485] on div "Please be aware, there is infrastructure maintenance scheduled for the followin…" at bounding box center [773, 536] width 738 height 204
copy div "01:00 - 05:00 [DATE] (BST) 01:00 - 05:00 [DATE] (BST)"
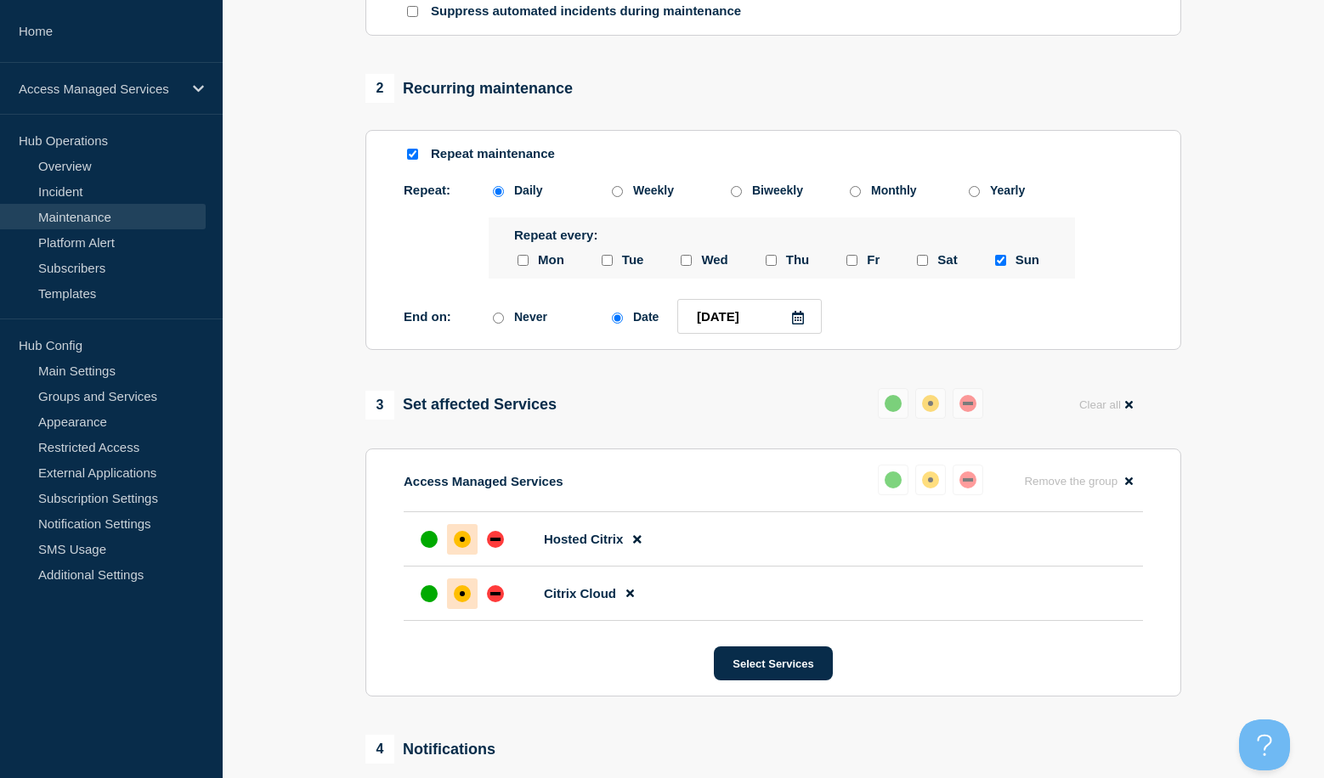
scroll to position [935, 0]
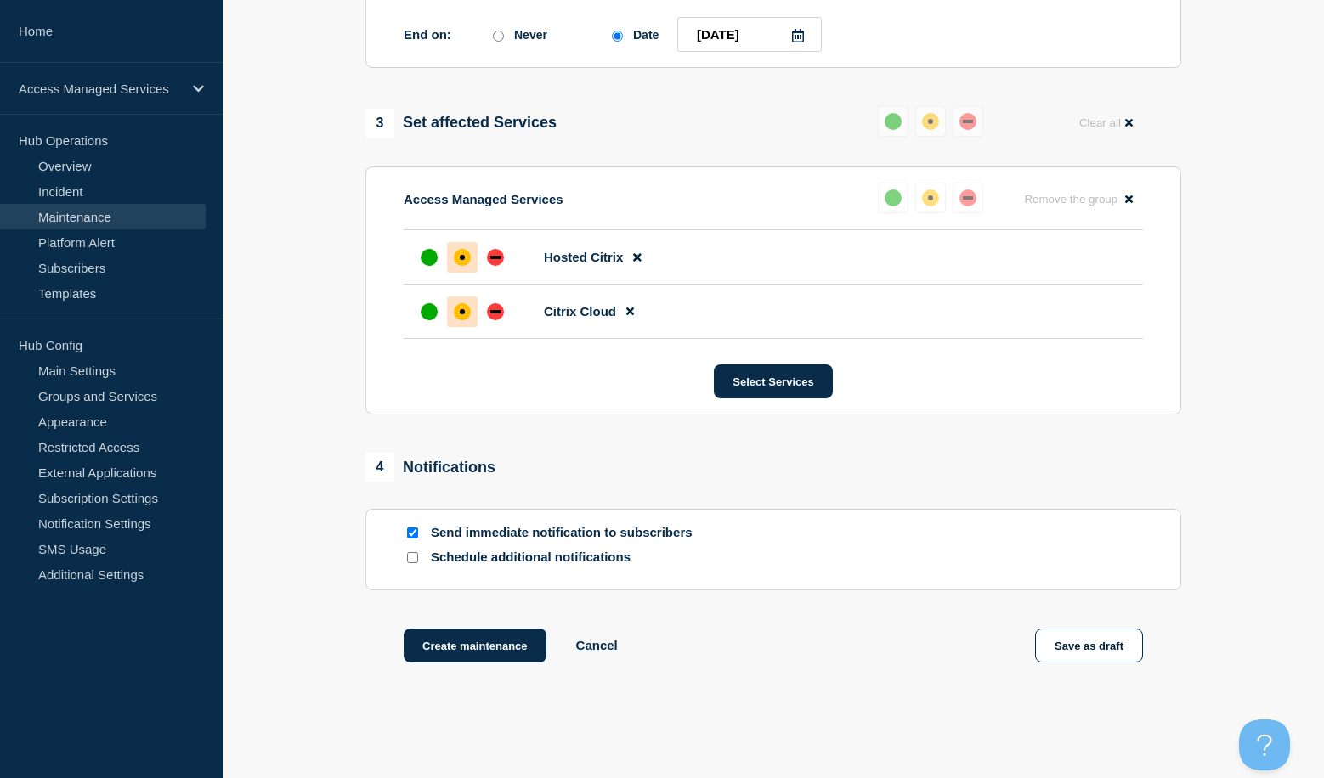
drag, startPoint x: 1105, startPoint y: 648, endPoint x: 1280, endPoint y: 598, distance: 182.1
click at [1105, 648] on button "Save as draft" at bounding box center [1089, 646] width 108 height 34
